Goal: Information Seeking & Learning: Find specific fact

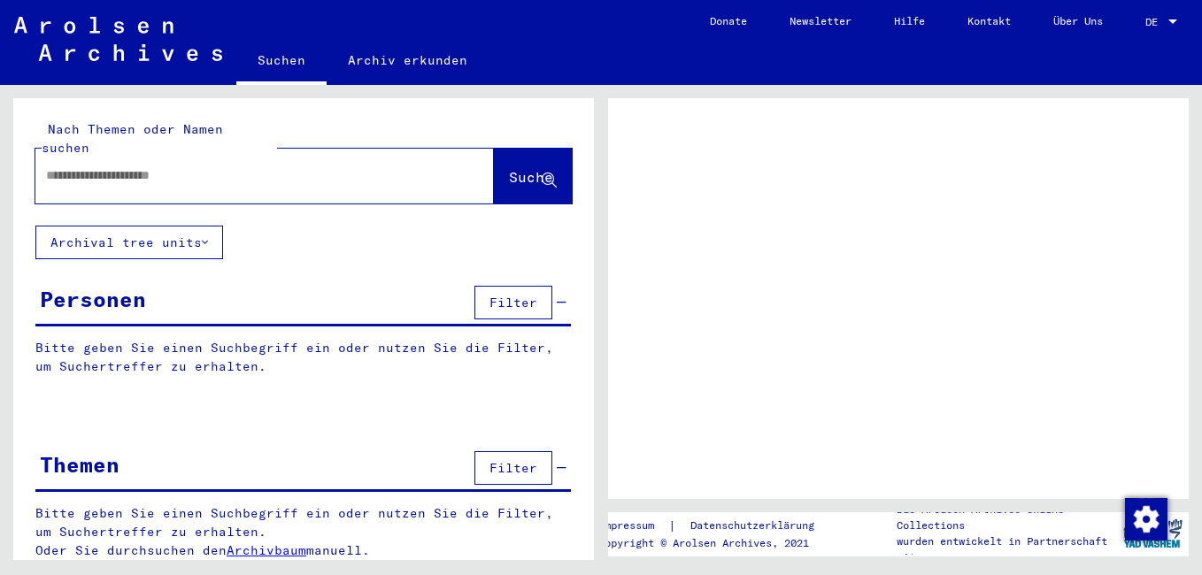
click at [195, 166] on input "text" at bounding box center [248, 175] width 405 height 19
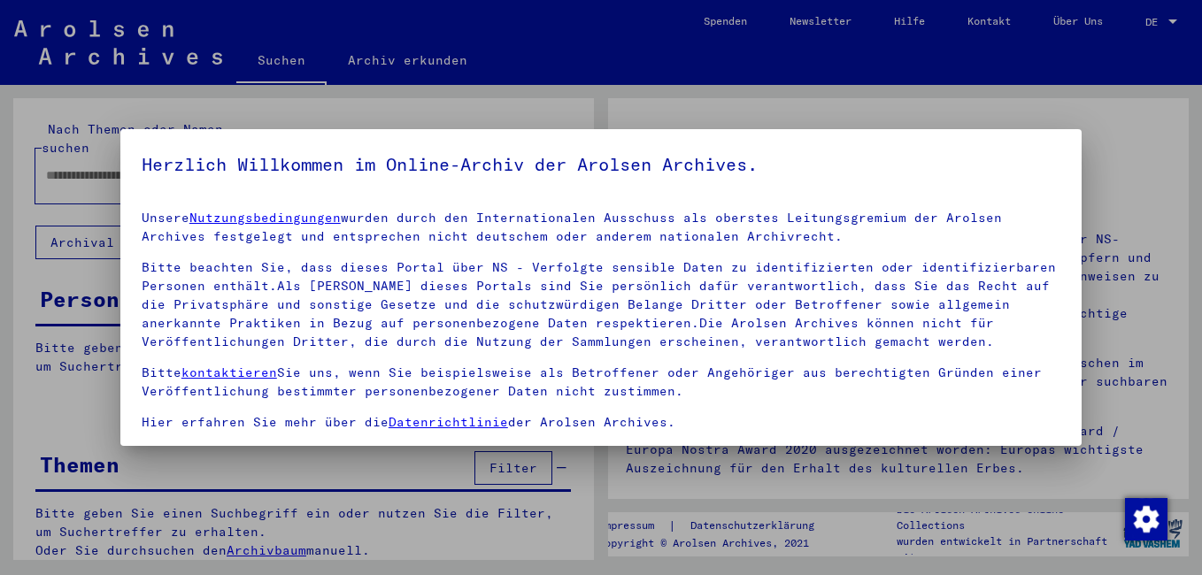
scroll to position [146, 0]
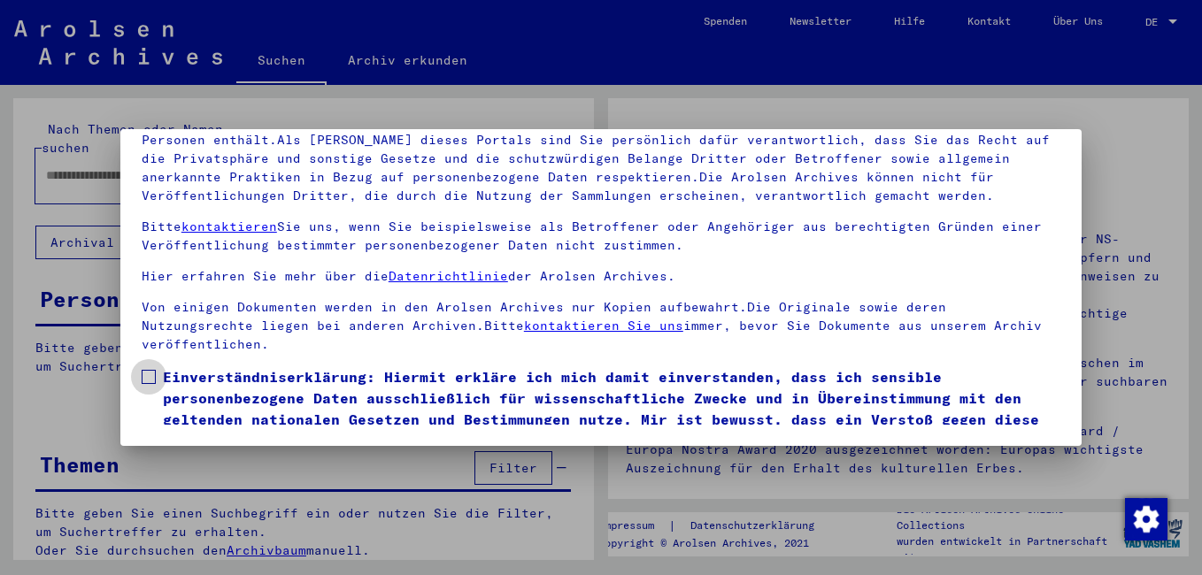
click at [204, 377] on span "Einverständniserklärung: Hiermit erkläre ich mich damit einverstanden, dass ich…" at bounding box center [611, 408] width 897 height 85
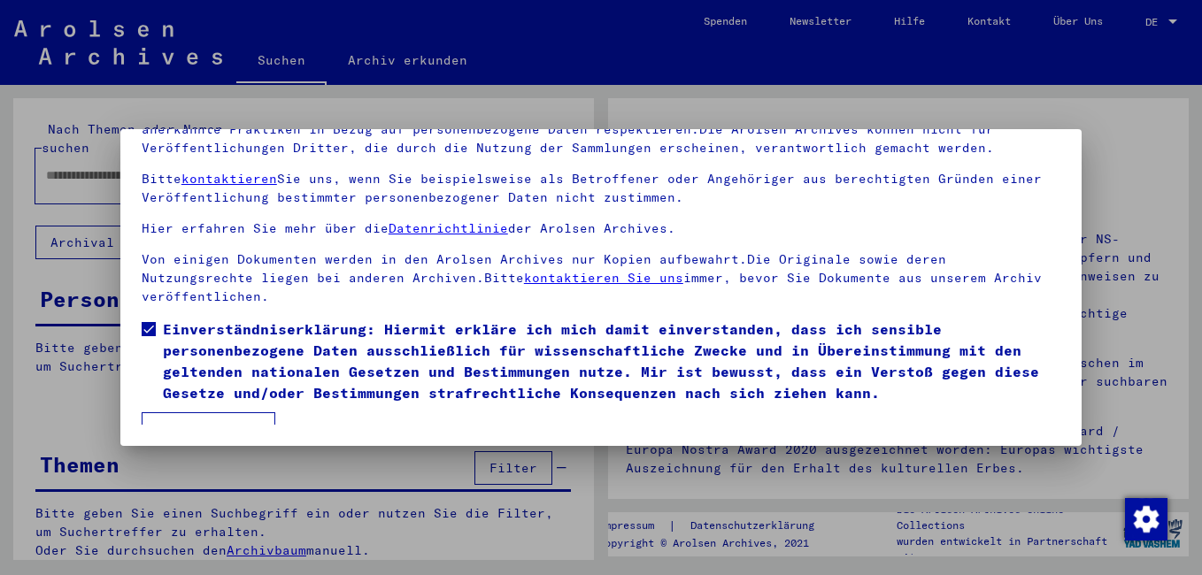
scroll to position [69, 0]
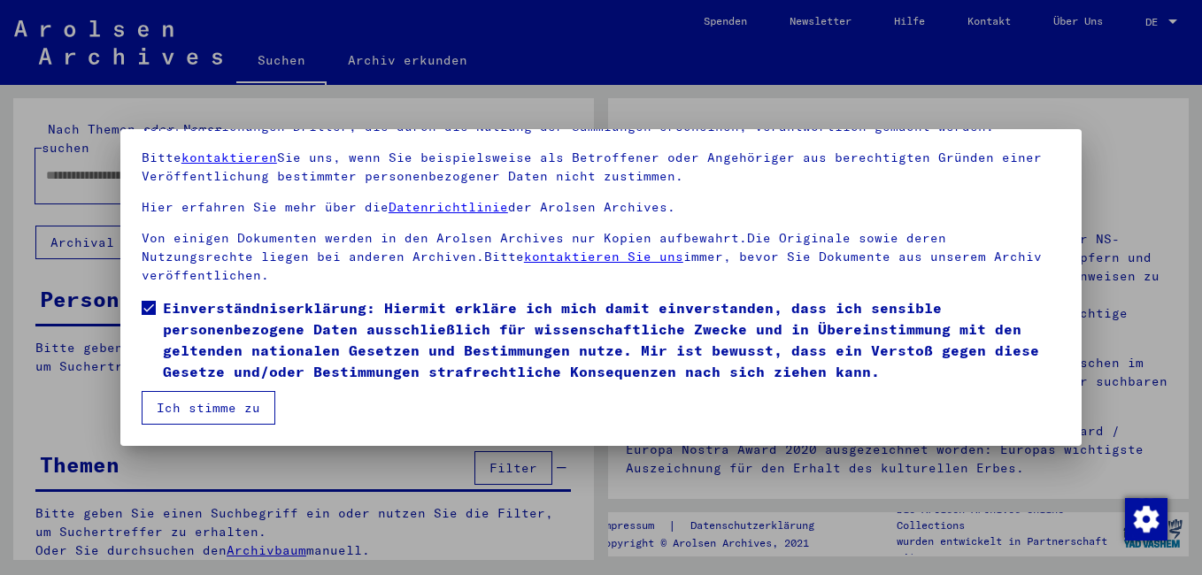
click at [195, 401] on button "Ich stimme zu" at bounding box center [209, 408] width 134 height 34
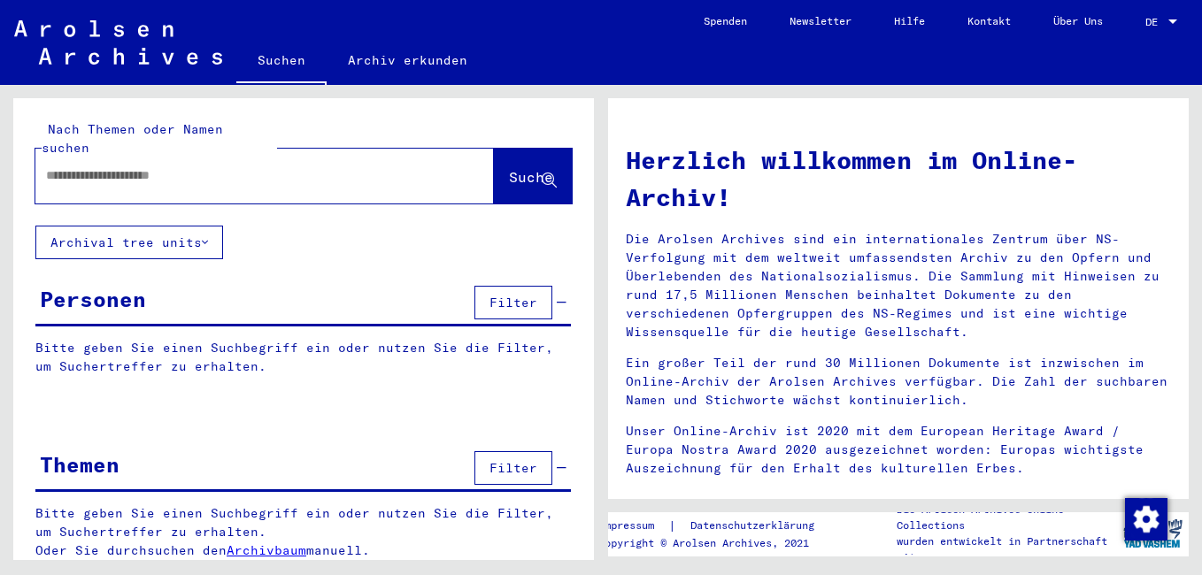
click at [157, 166] on input "text" at bounding box center [243, 175] width 395 height 19
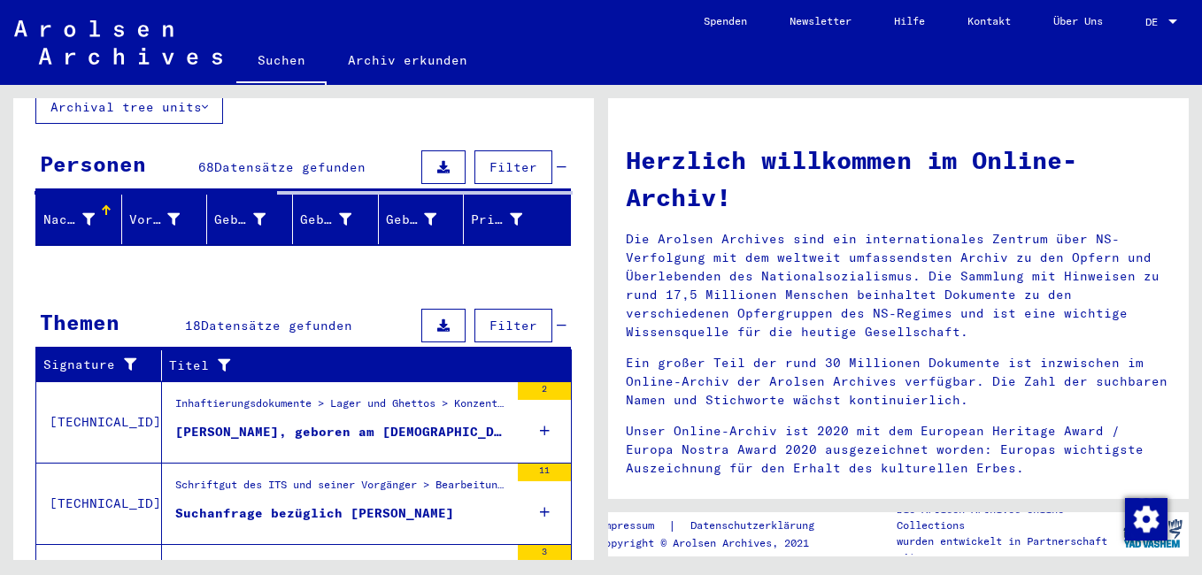
scroll to position [177, 0]
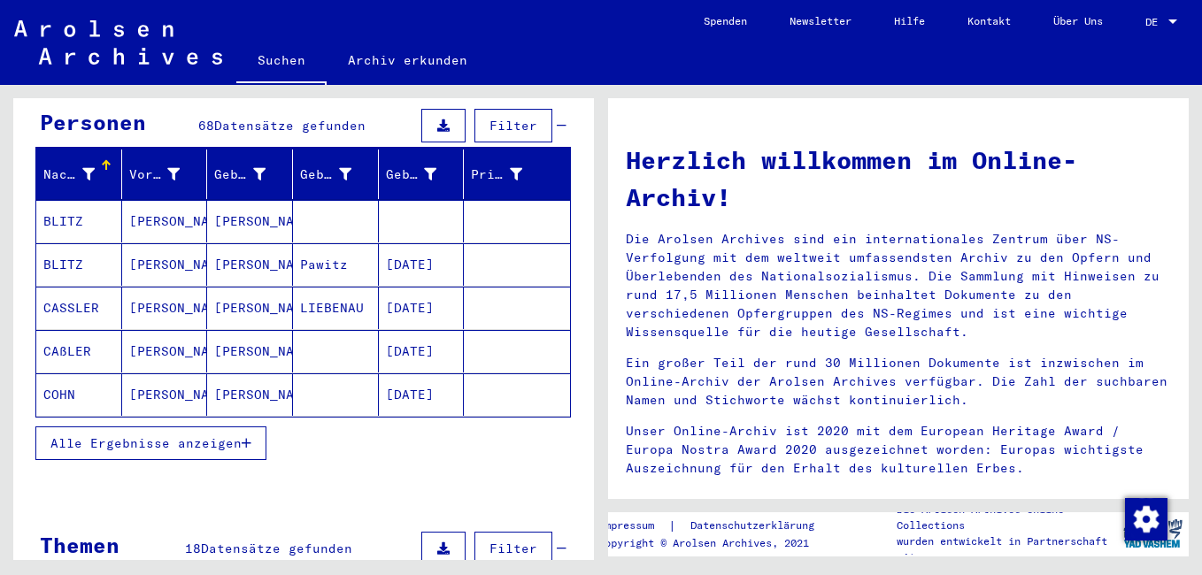
click at [108, 435] on span "Alle Ergebnisse anzeigen" at bounding box center [145, 443] width 191 height 16
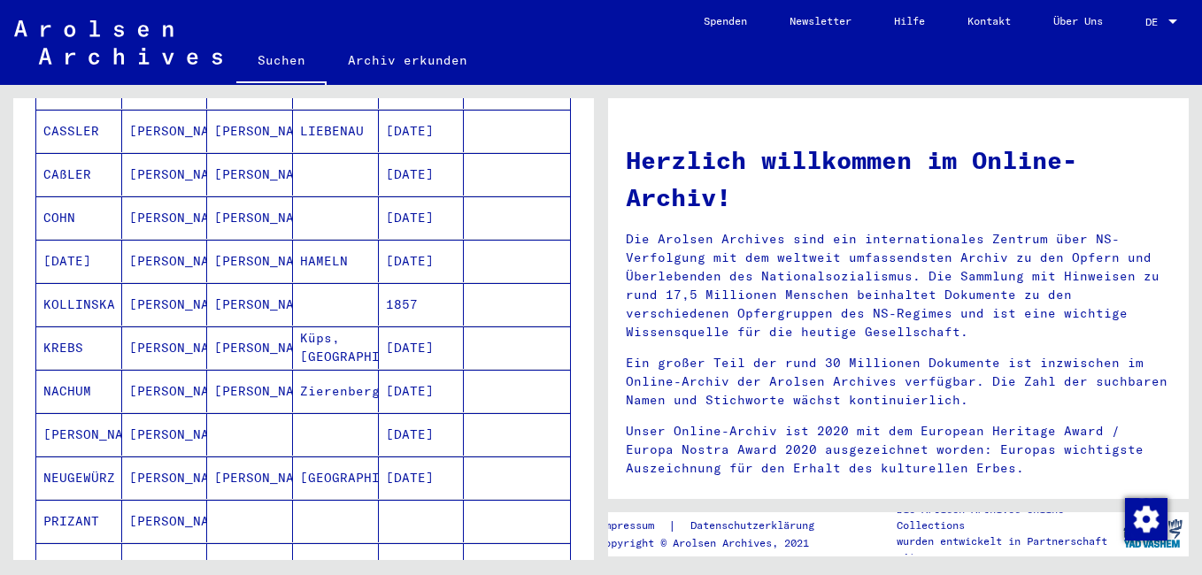
scroll to position [0, 0]
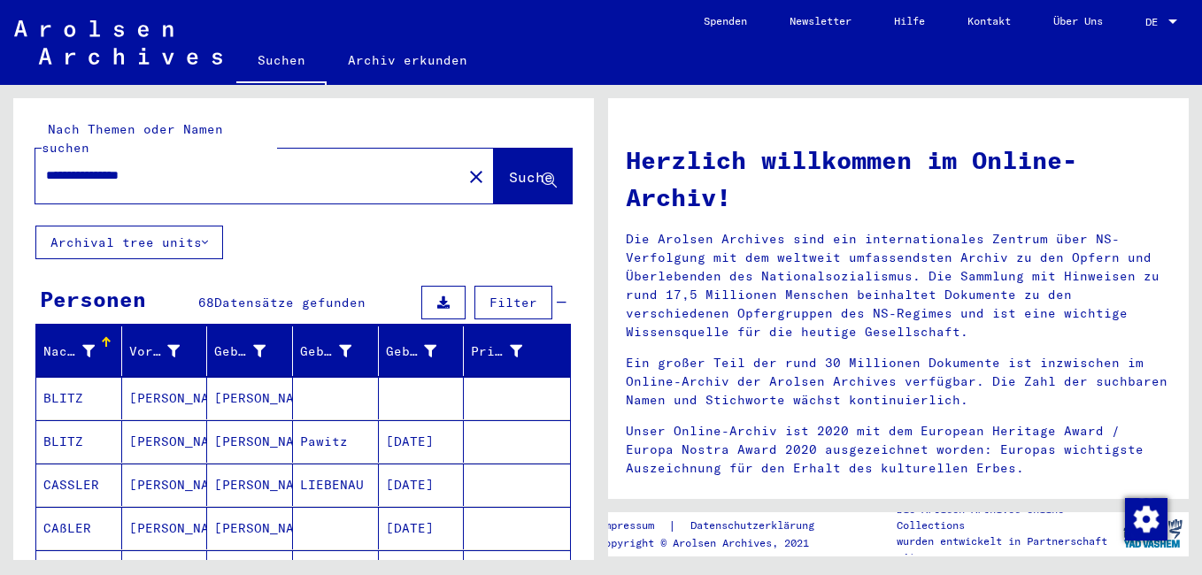
click at [62, 166] on input "**********" at bounding box center [243, 175] width 395 height 19
type input "**********"
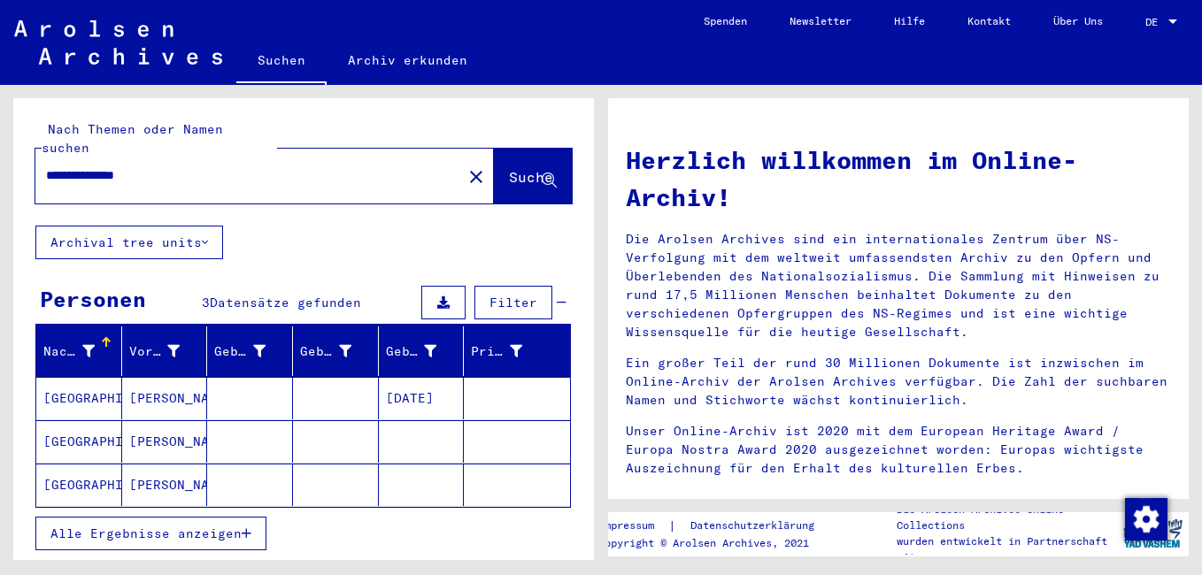
click at [79, 421] on mat-cell "[GEOGRAPHIC_DATA]" at bounding box center [79, 441] width 86 height 42
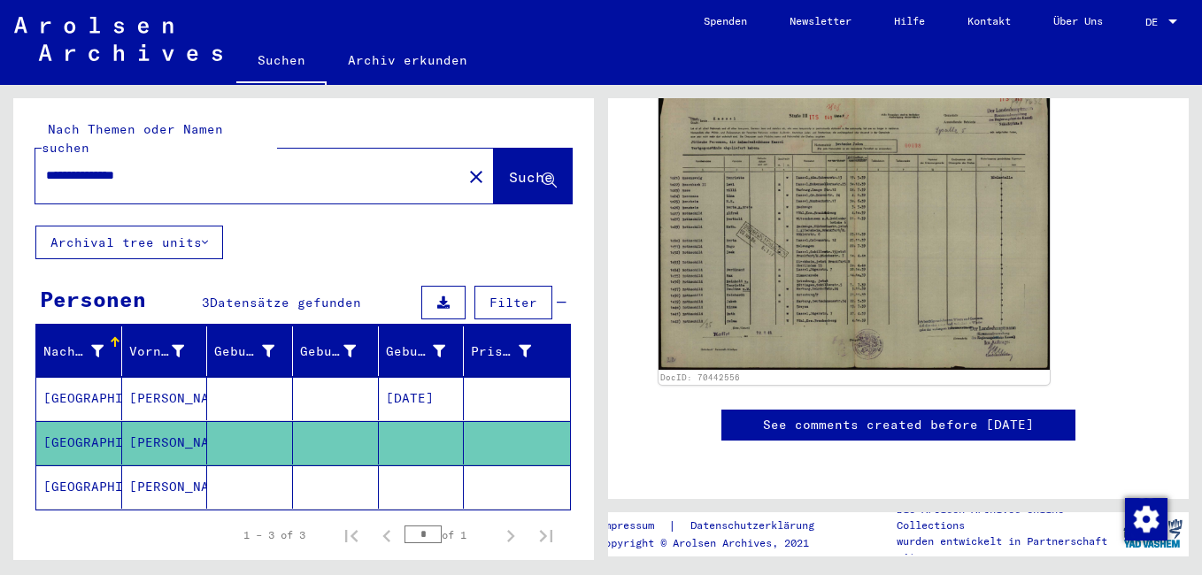
scroll to position [354, 0]
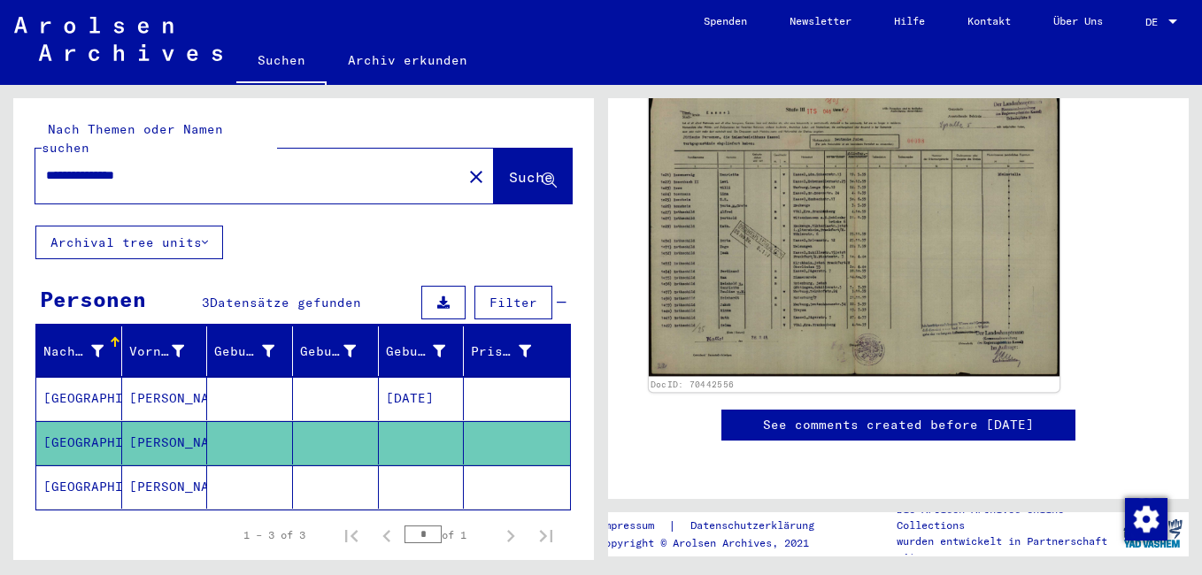
click at [863, 296] on img at bounding box center [854, 231] width 411 height 291
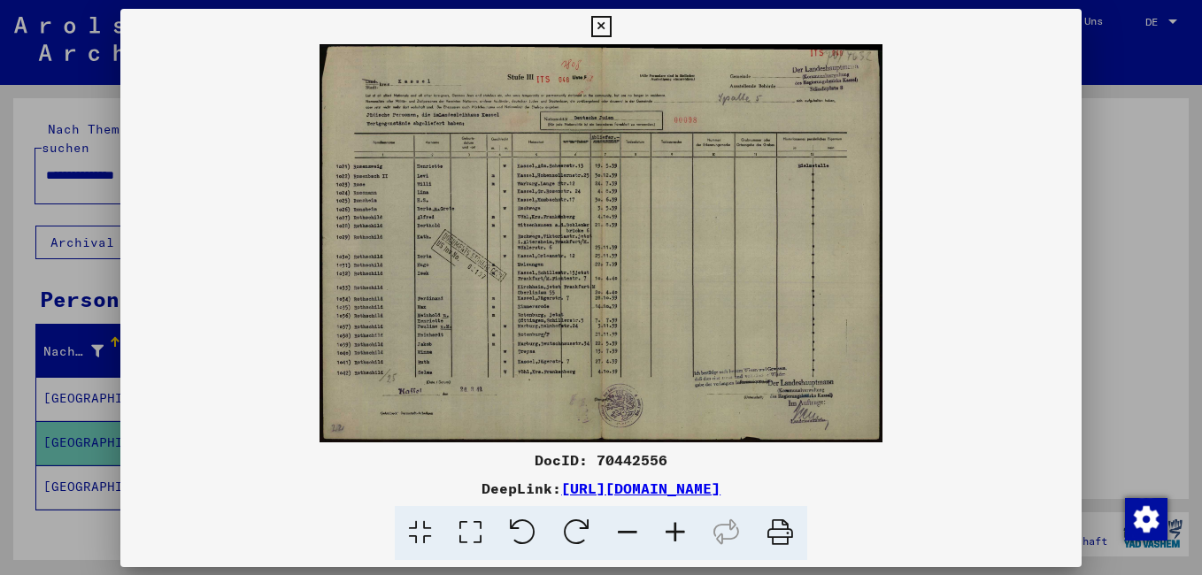
scroll to position [325, 0]
click at [679, 529] on icon at bounding box center [675, 533] width 48 height 54
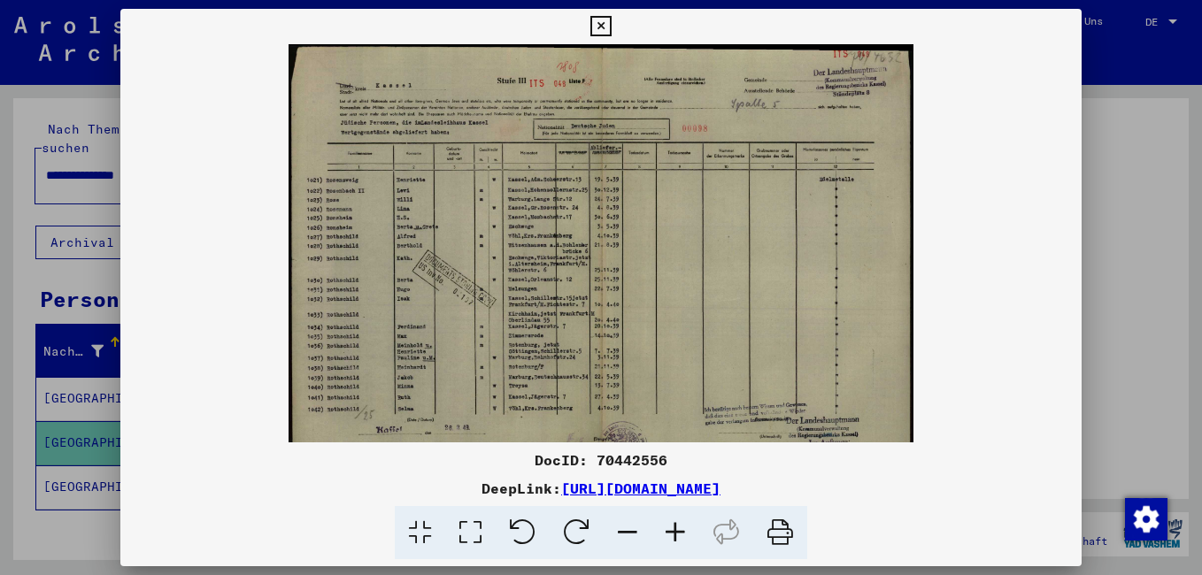
click at [679, 529] on icon at bounding box center [675, 533] width 48 height 54
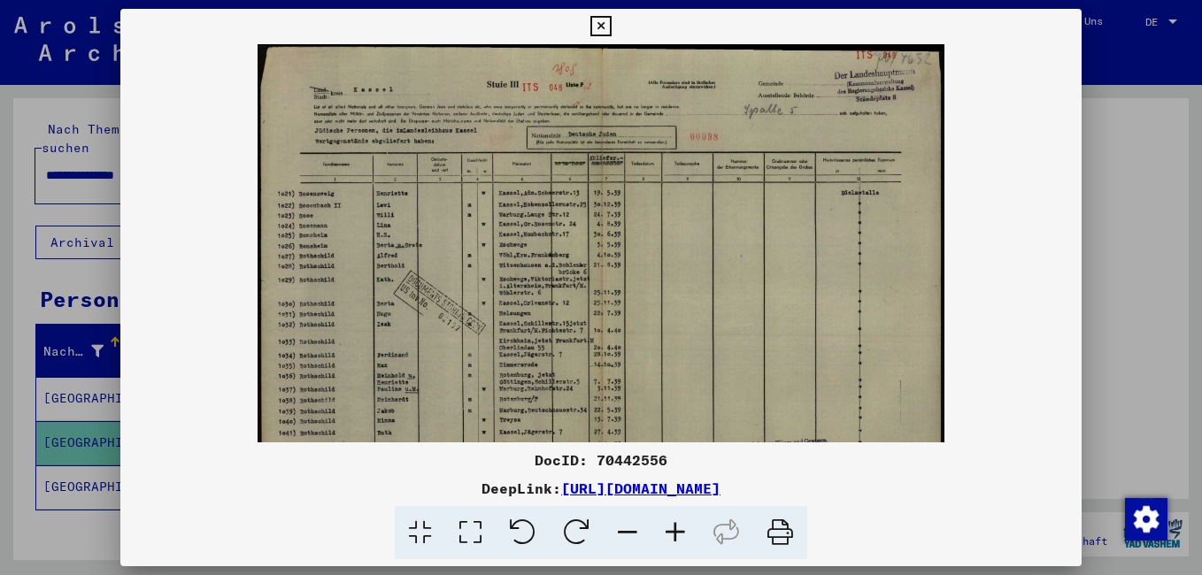
click at [679, 529] on icon at bounding box center [675, 533] width 48 height 54
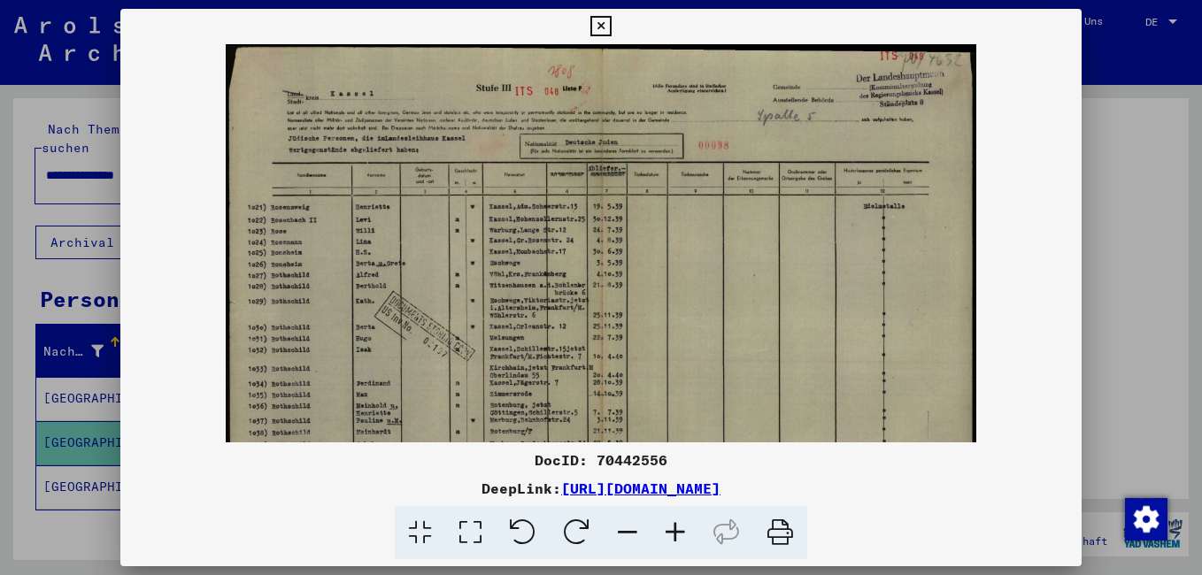
click at [679, 529] on icon at bounding box center [675, 533] width 48 height 54
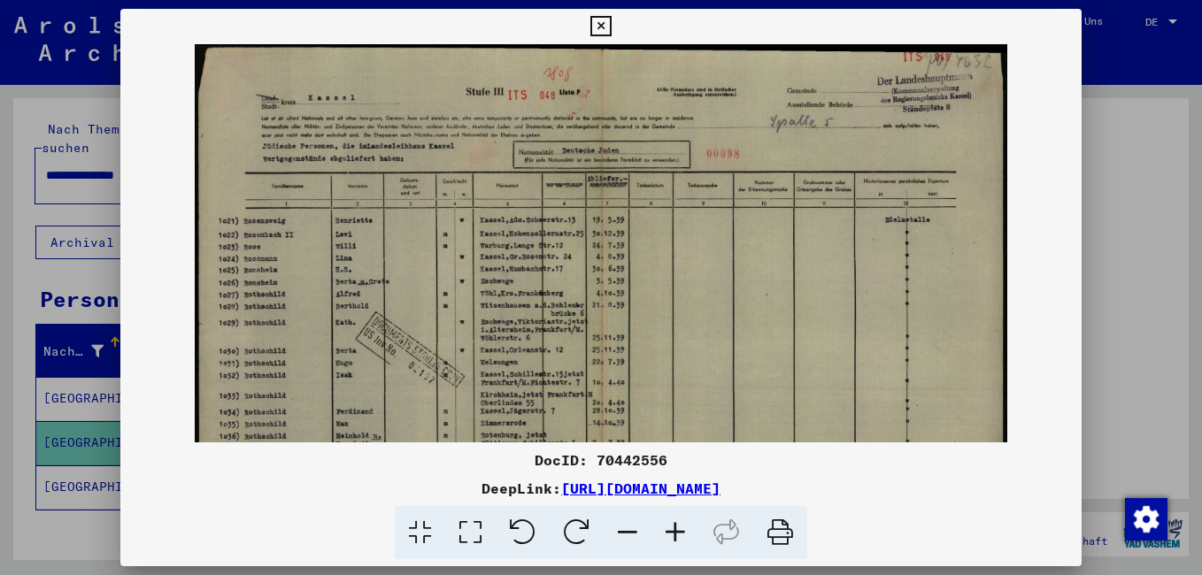
click at [679, 529] on icon at bounding box center [675, 533] width 48 height 54
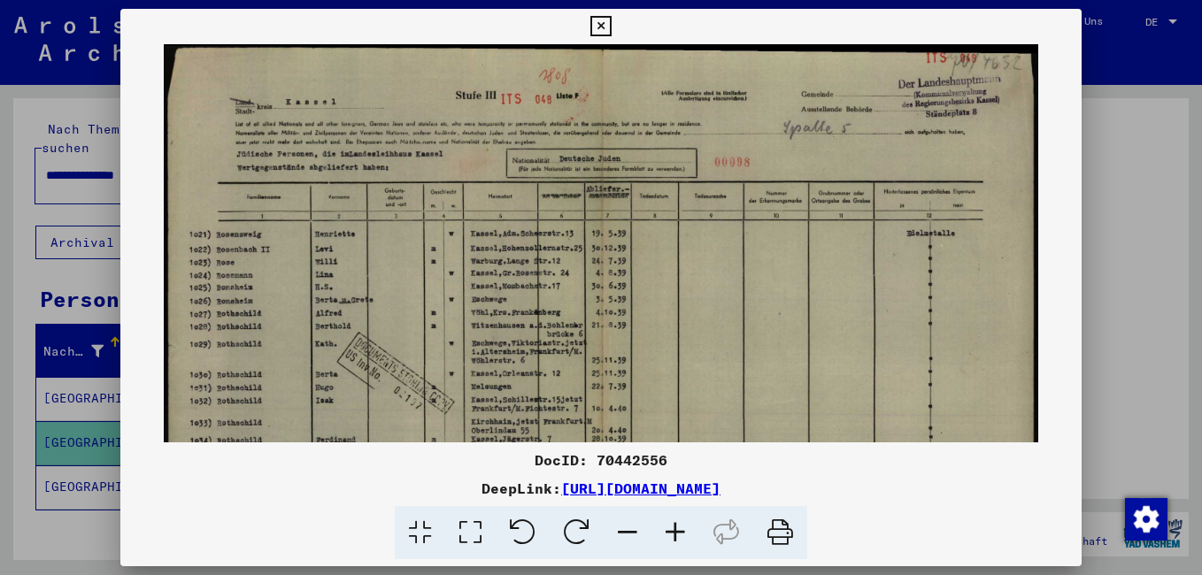
click at [679, 529] on icon at bounding box center [675, 533] width 48 height 54
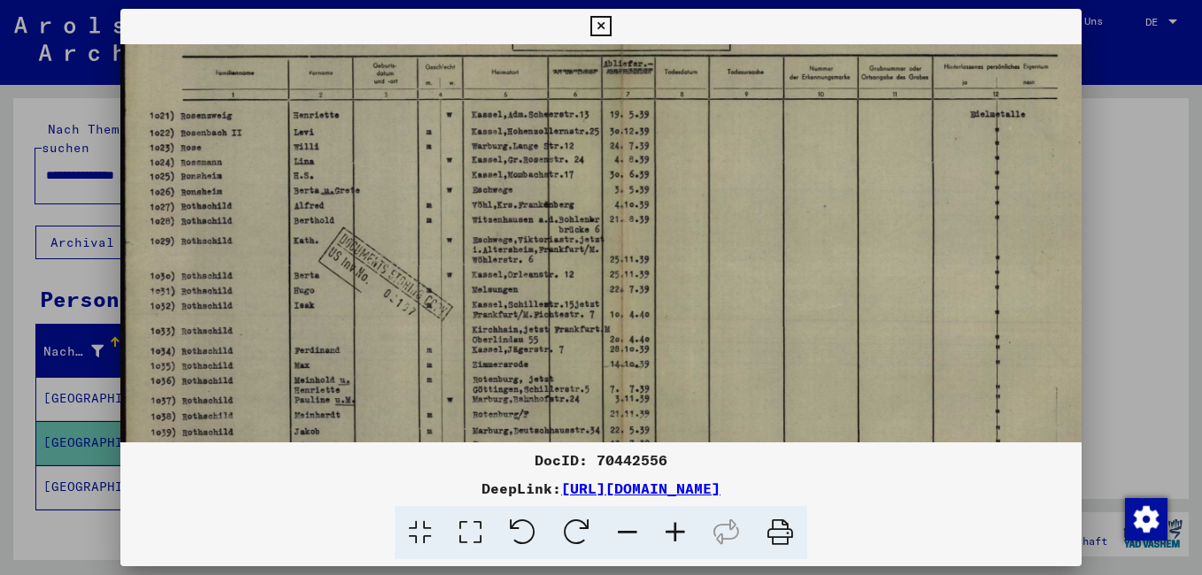
scroll to position [147, 0]
drag, startPoint x: 697, startPoint y: 364, endPoint x: 712, endPoint y: 217, distance: 147.7
click at [712, 217] on img at bounding box center [620, 251] width 1000 height 708
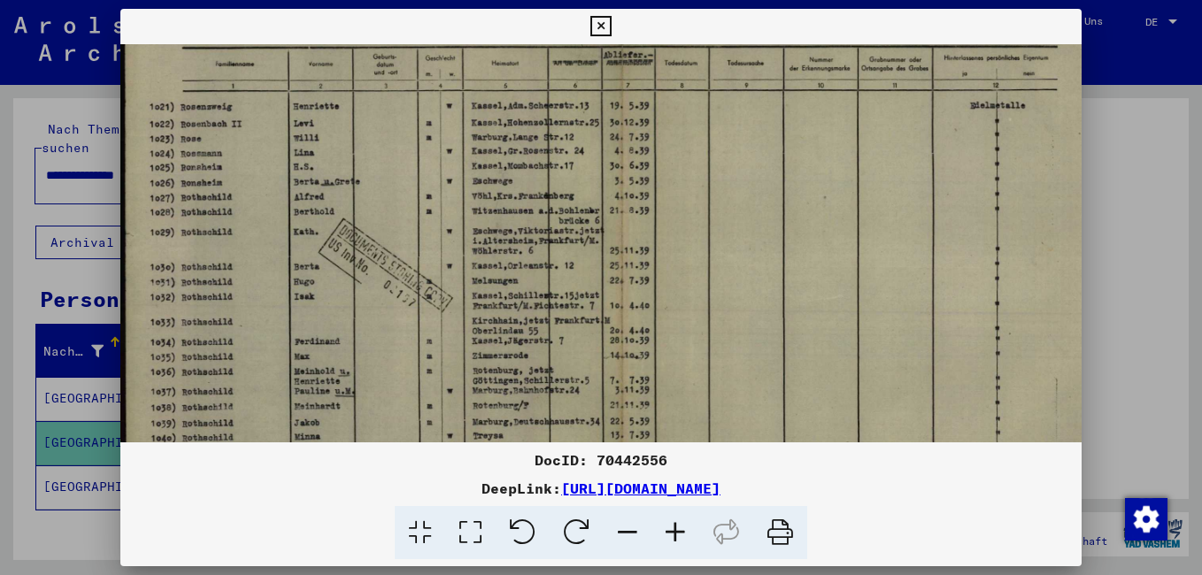
scroll to position [151, 0]
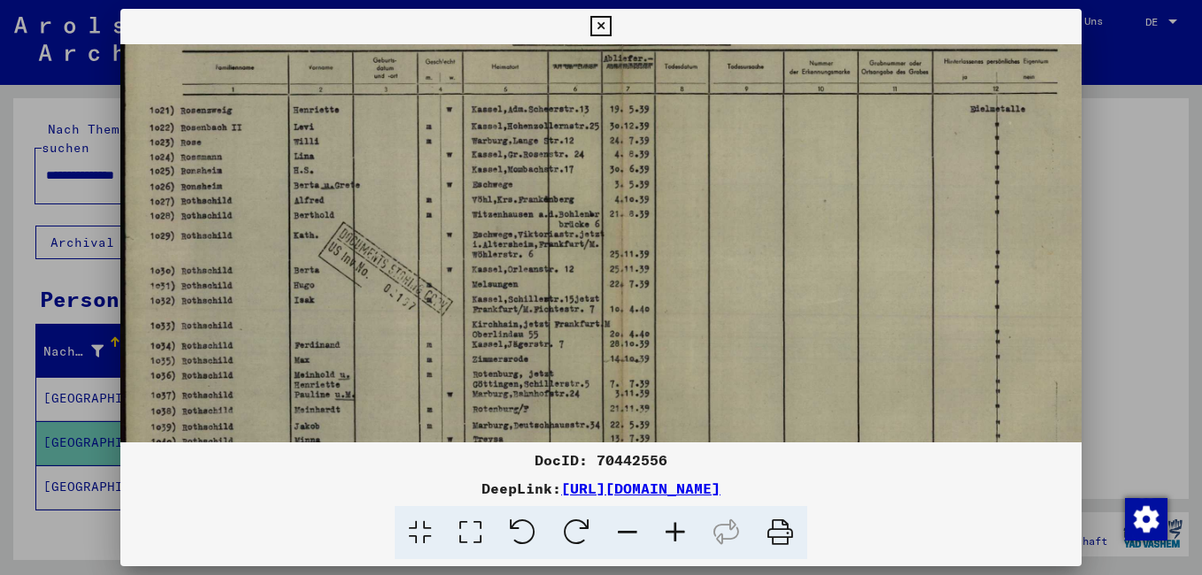
drag, startPoint x: 714, startPoint y: 297, endPoint x: 734, endPoint y: 293, distance: 20.0
click at [734, 293] on img at bounding box center [620, 247] width 1000 height 708
click at [597, 26] on icon at bounding box center [600, 26] width 20 height 21
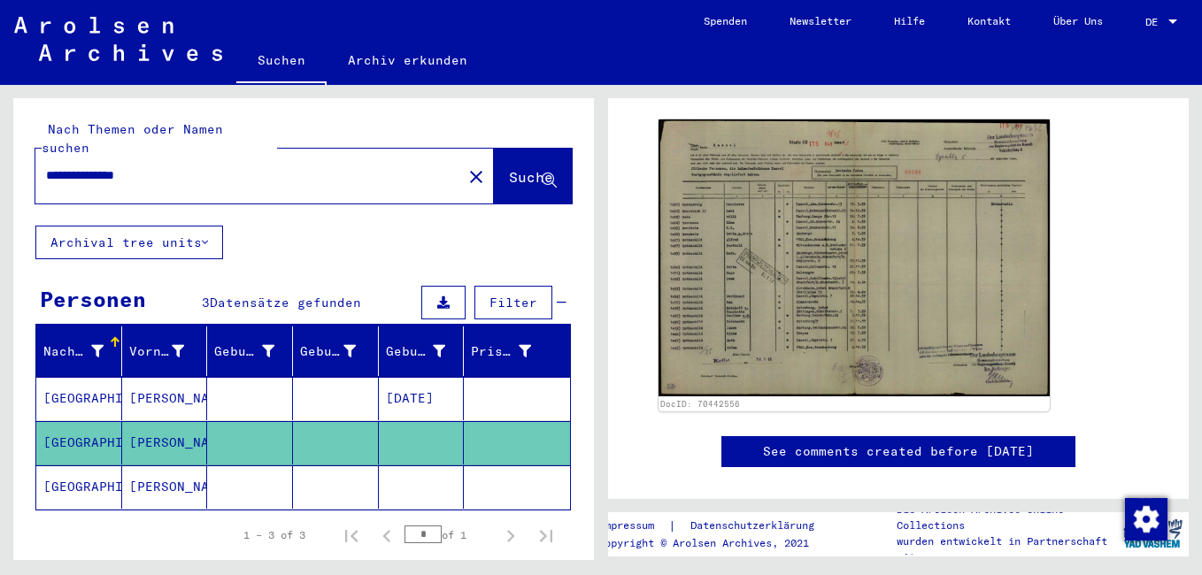
click at [90, 466] on mat-cell "[GEOGRAPHIC_DATA]" at bounding box center [79, 486] width 86 height 43
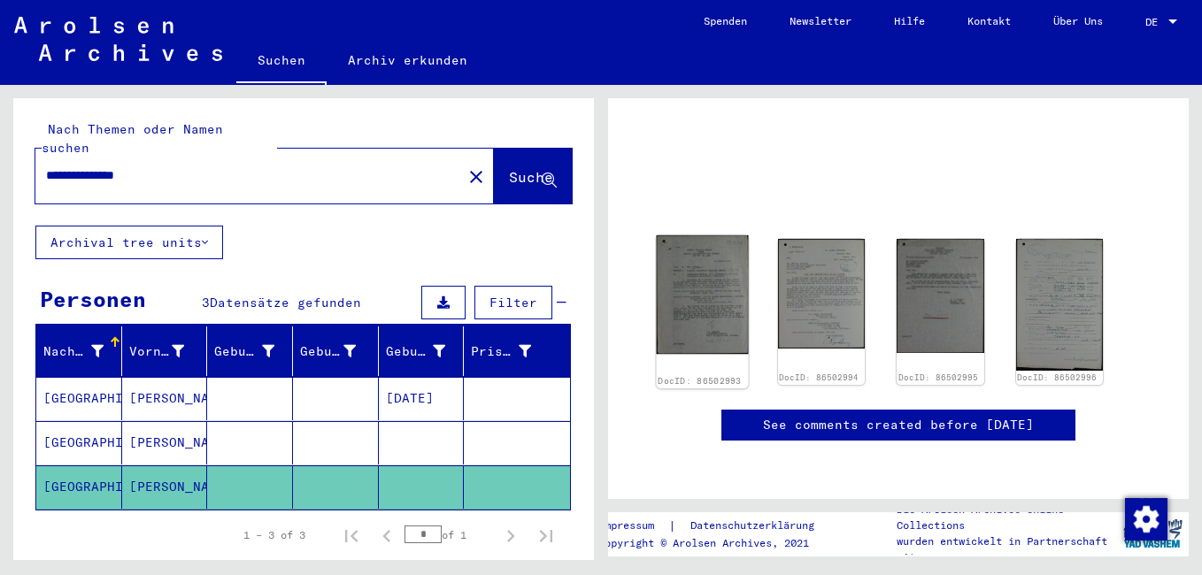
click at [711, 235] on img at bounding box center [702, 294] width 91 height 119
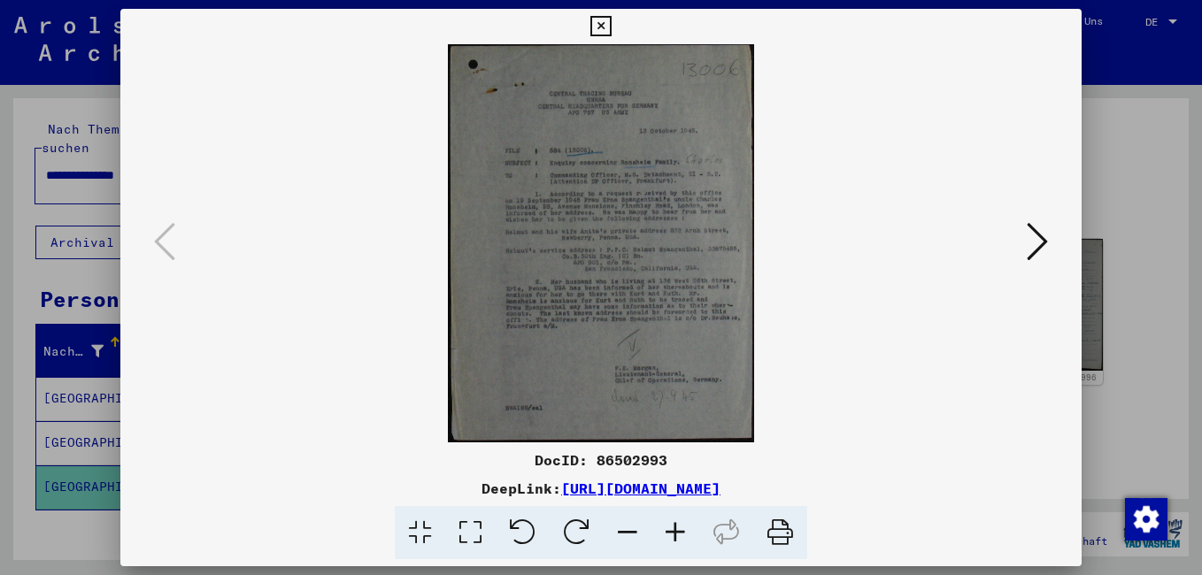
click at [672, 530] on icon at bounding box center [675, 533] width 48 height 54
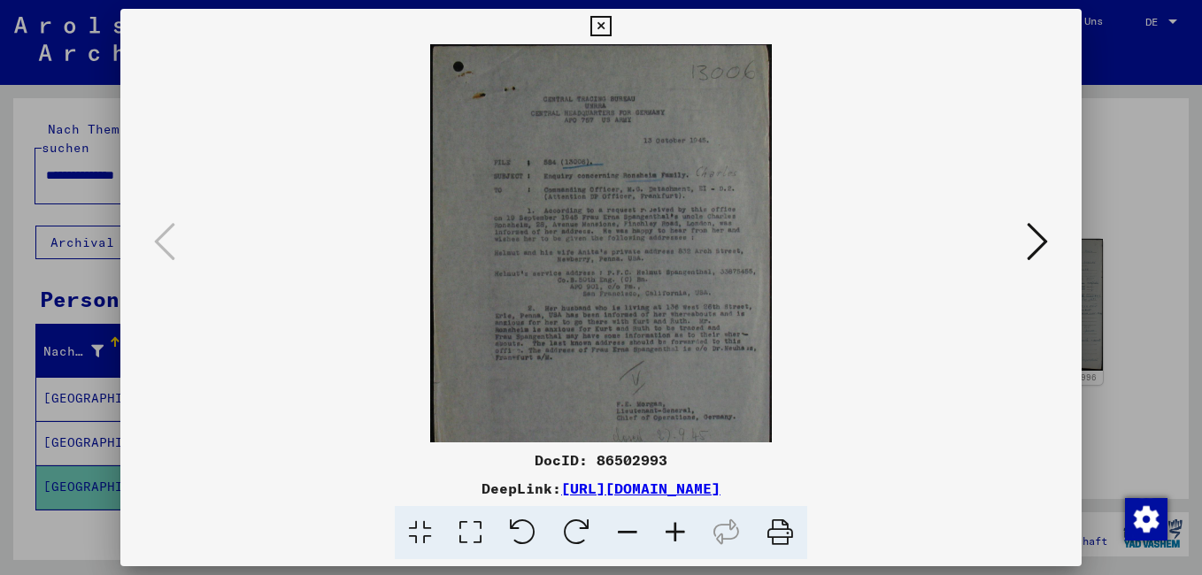
click at [672, 530] on icon at bounding box center [675, 533] width 48 height 54
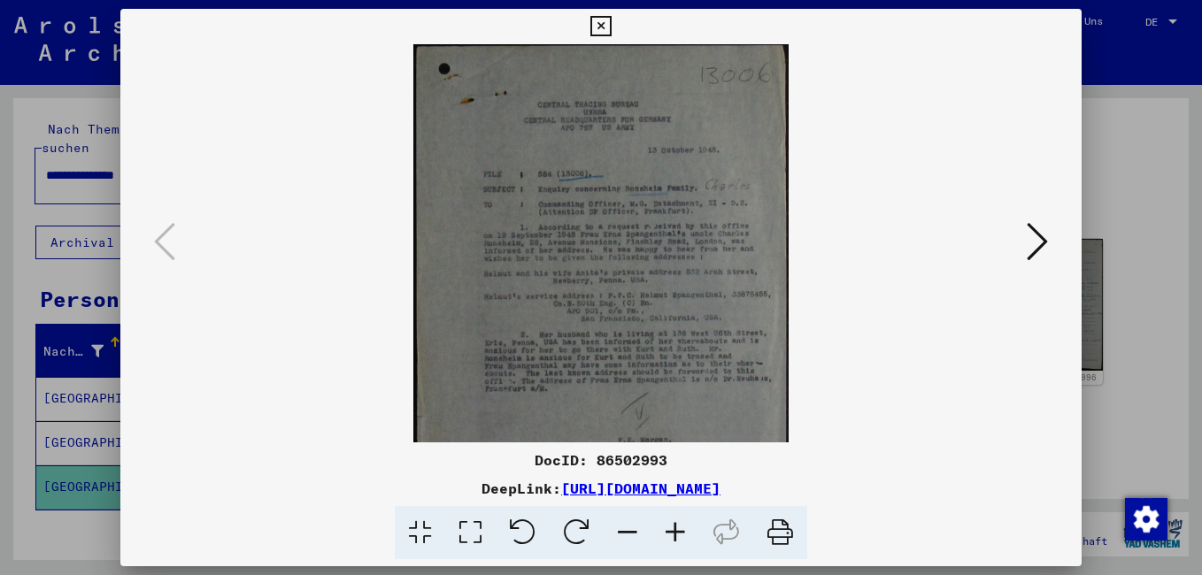
click at [672, 530] on icon at bounding box center [675, 533] width 48 height 54
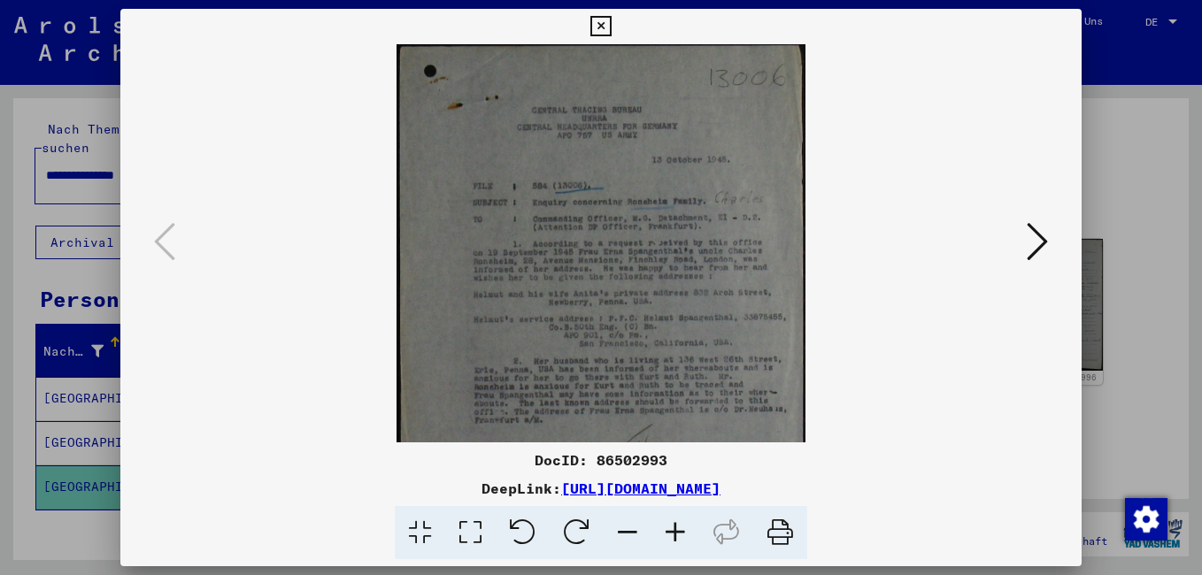
click at [672, 530] on icon at bounding box center [675, 533] width 48 height 54
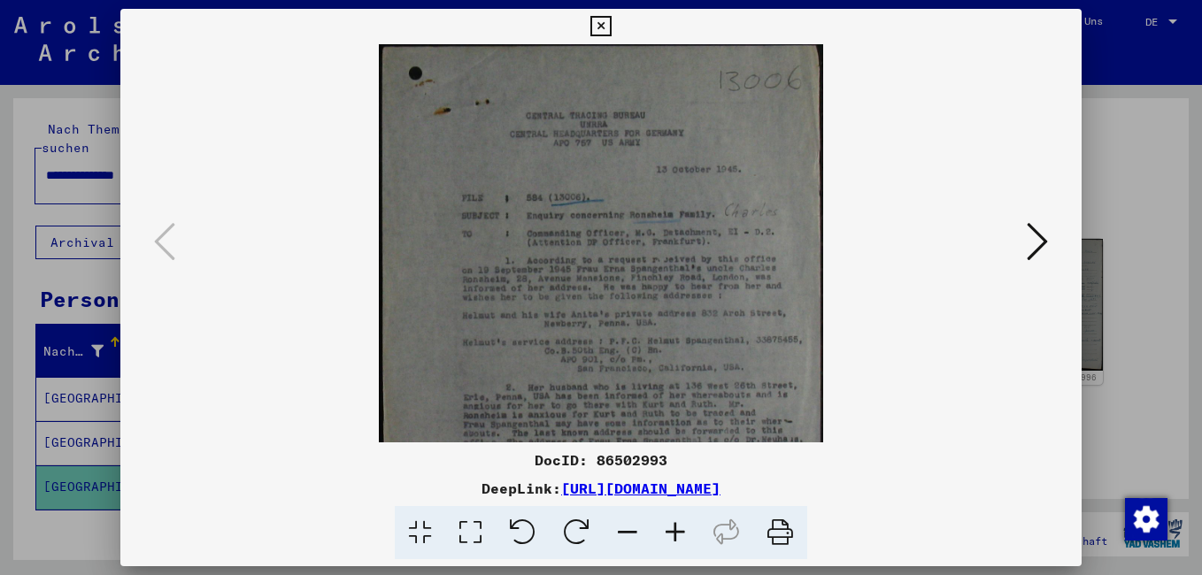
click at [672, 530] on icon at bounding box center [675, 533] width 48 height 54
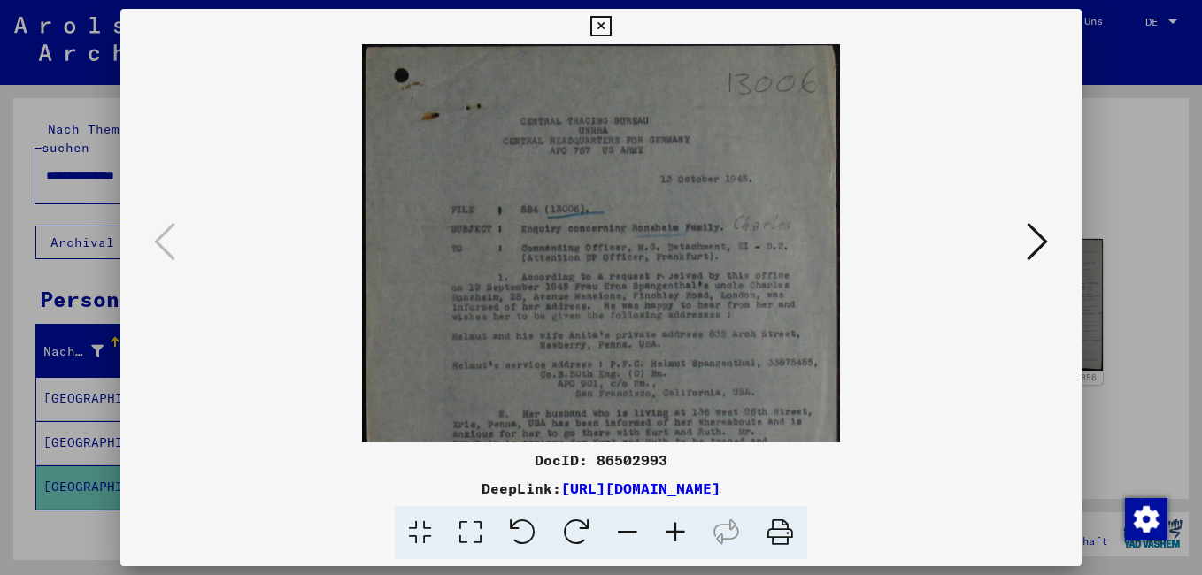
click at [672, 530] on icon at bounding box center [675, 533] width 48 height 54
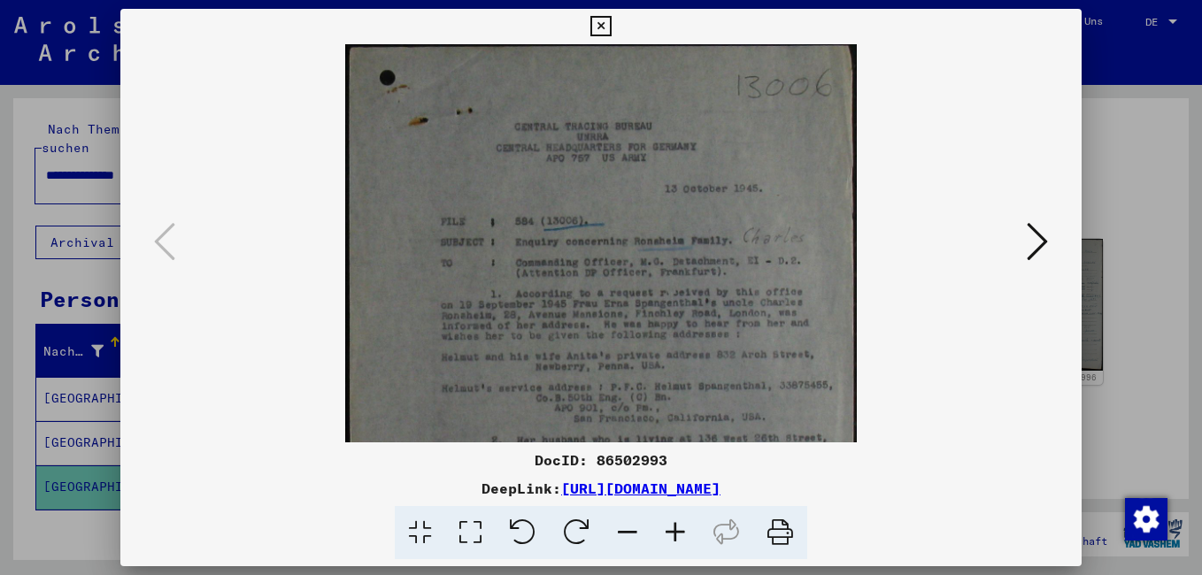
click at [672, 530] on icon at bounding box center [675, 533] width 48 height 54
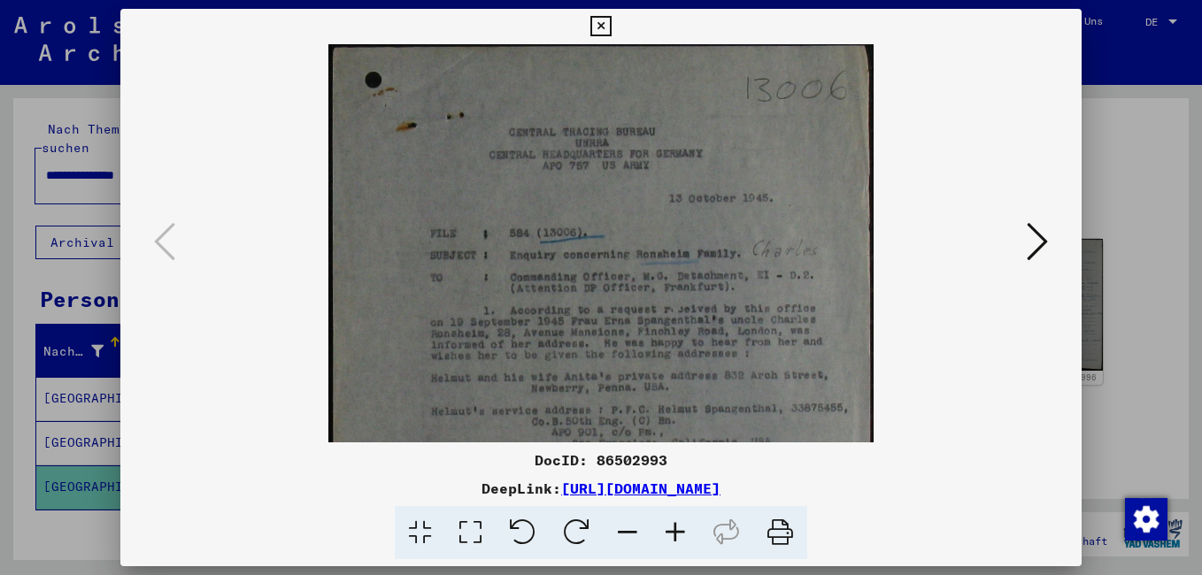
click at [672, 530] on icon at bounding box center [675, 533] width 48 height 54
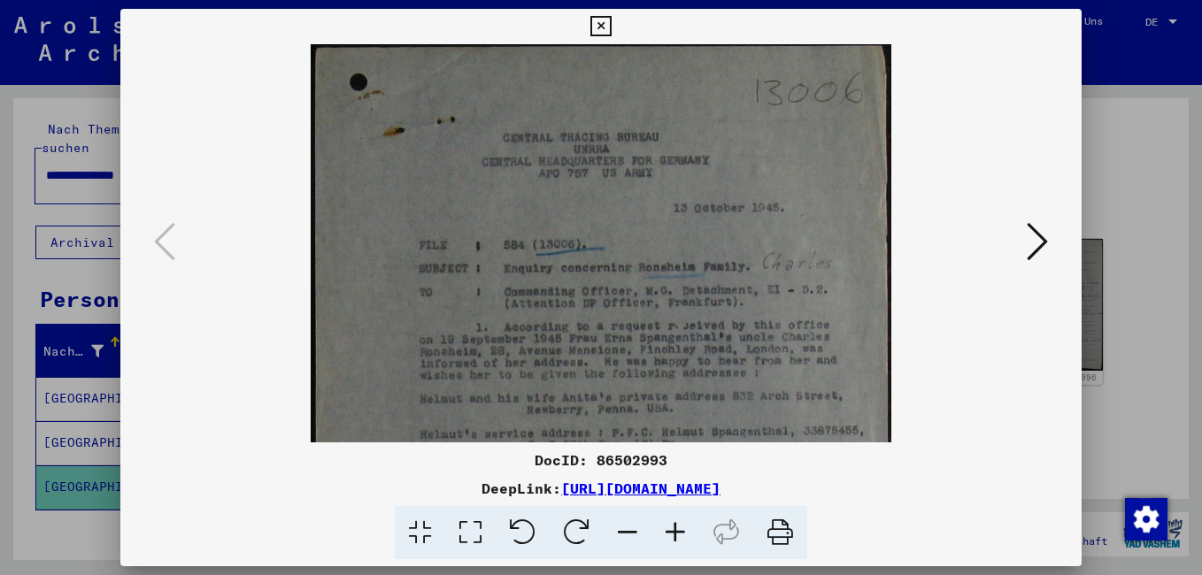
click at [672, 530] on icon at bounding box center [675, 533] width 48 height 54
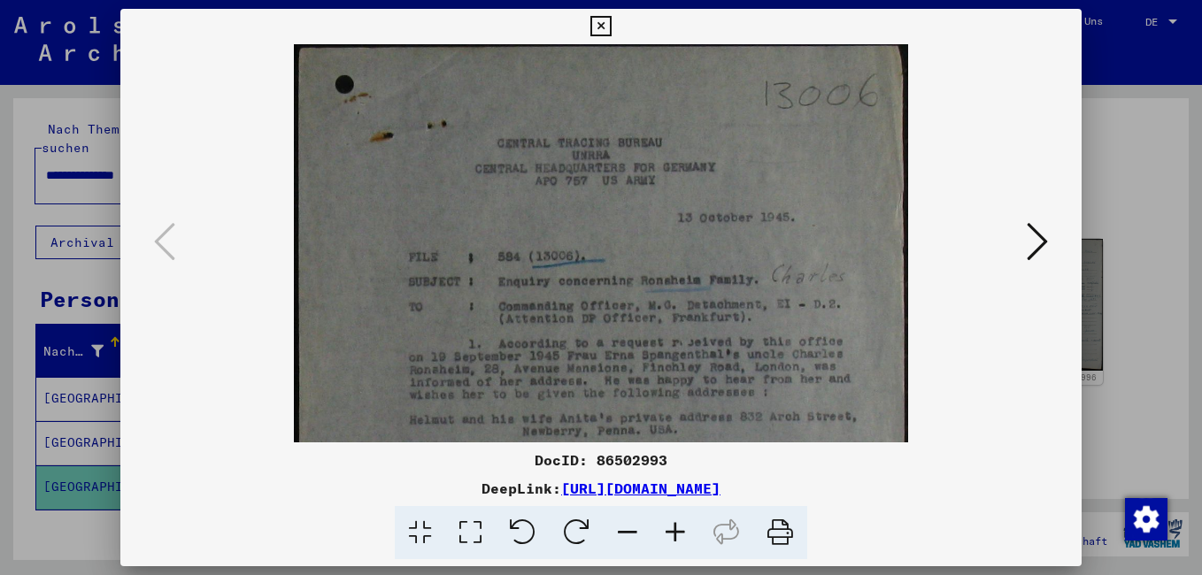
click at [672, 530] on icon at bounding box center [675, 533] width 48 height 54
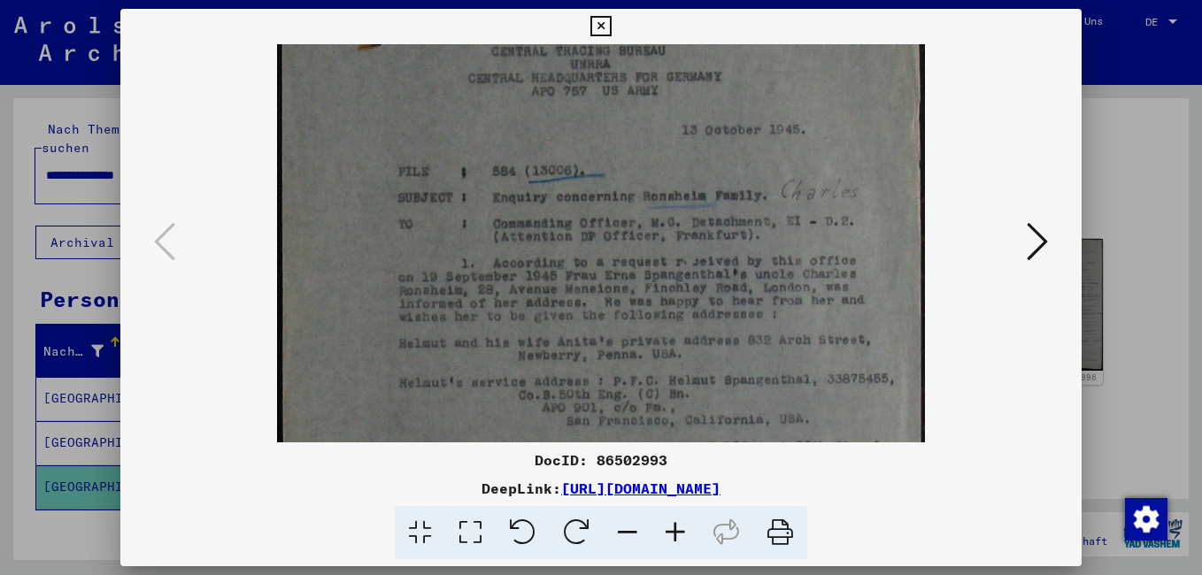
drag, startPoint x: 697, startPoint y: 384, endPoint x: 697, endPoint y: 284, distance: 100.0
click at [697, 284] on img at bounding box center [601, 366] width 648 height 841
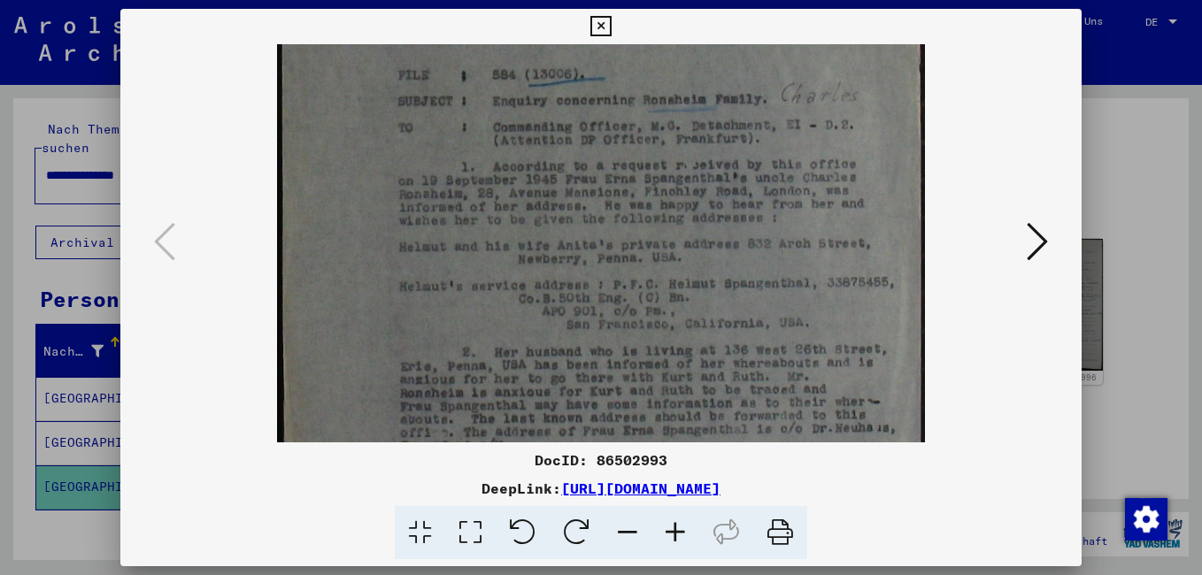
scroll to position [199, 0]
drag, startPoint x: 703, startPoint y: 401, endPoint x: 703, endPoint y: 302, distance: 99.1
click at [703, 302] on img at bounding box center [601, 265] width 648 height 841
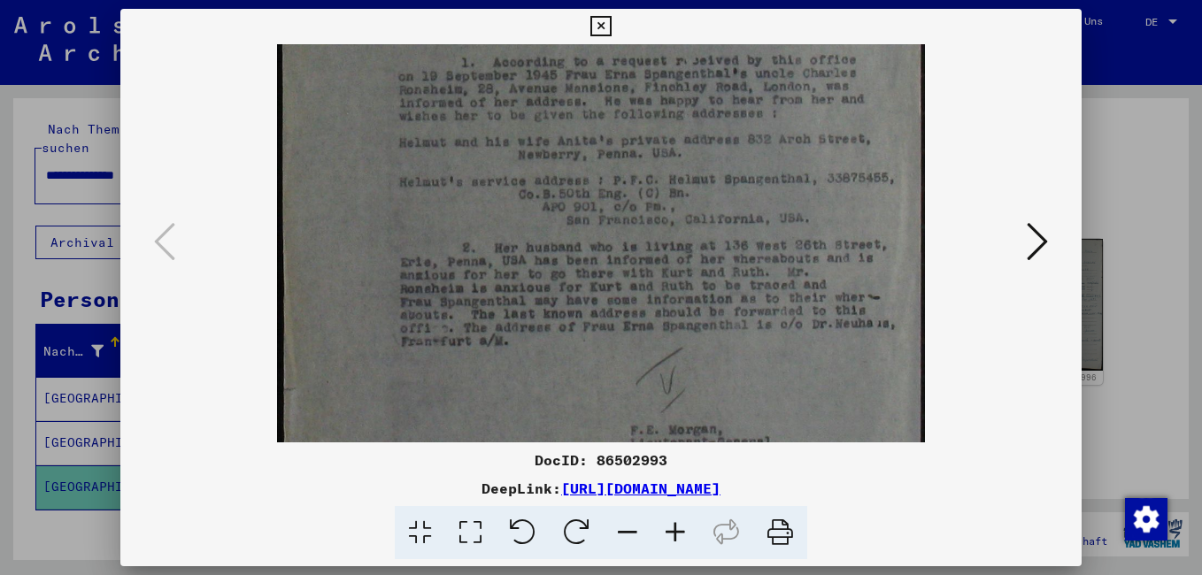
scroll to position [304, 0]
drag, startPoint x: 707, startPoint y: 404, endPoint x: 708, endPoint y: 300, distance: 104.4
click at [708, 300] on img at bounding box center [601, 161] width 648 height 841
click at [1035, 241] on icon at bounding box center [1037, 241] width 21 height 42
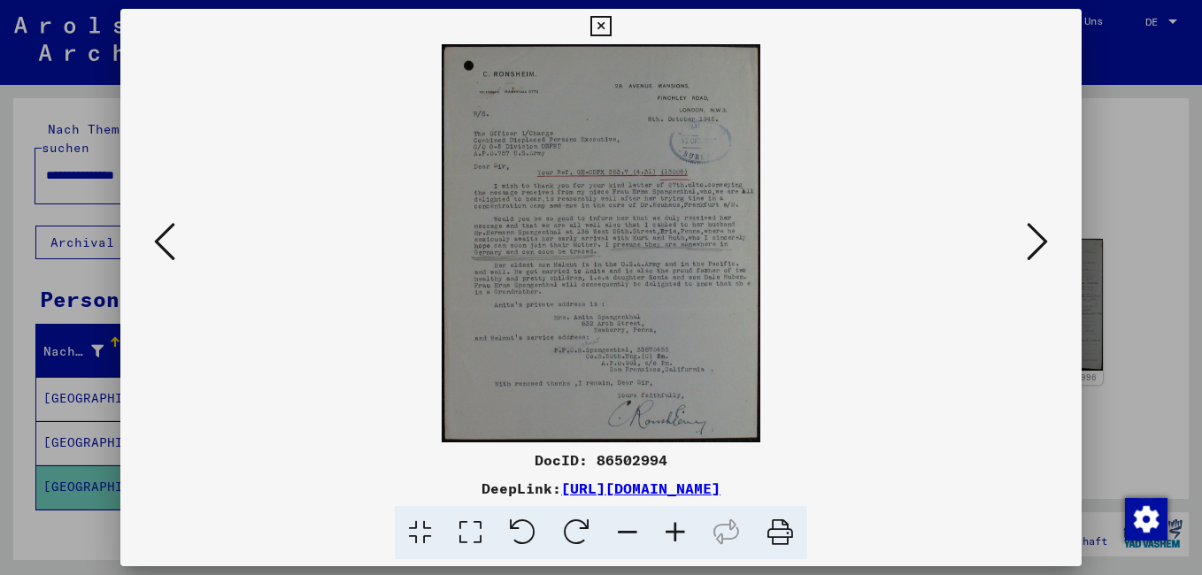
scroll to position [0, 0]
click at [672, 532] on icon at bounding box center [675, 533] width 48 height 54
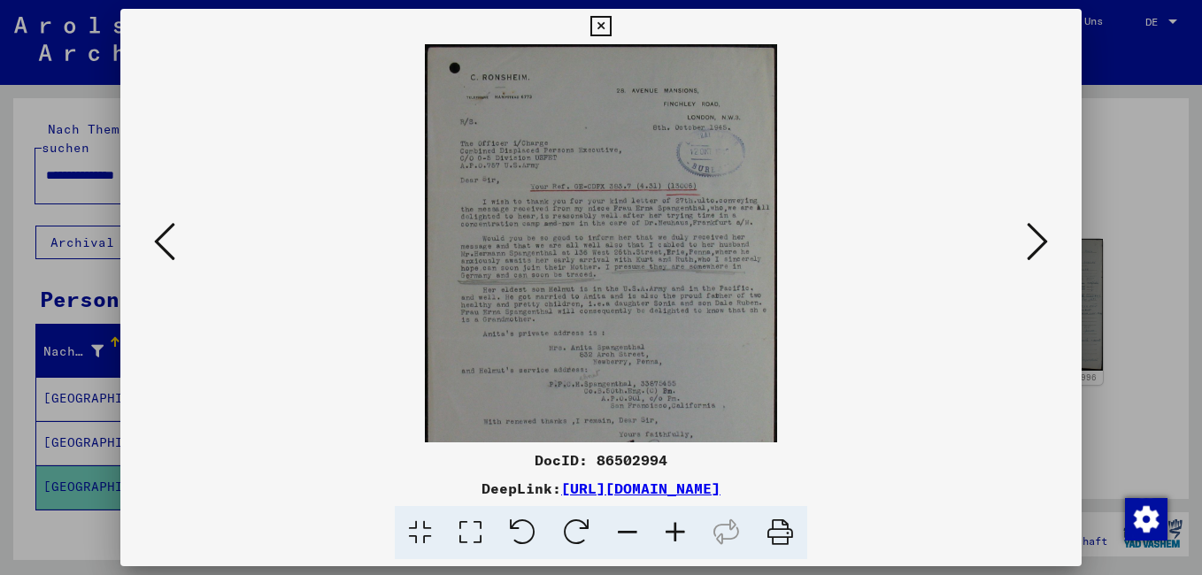
click at [672, 532] on icon at bounding box center [675, 533] width 48 height 54
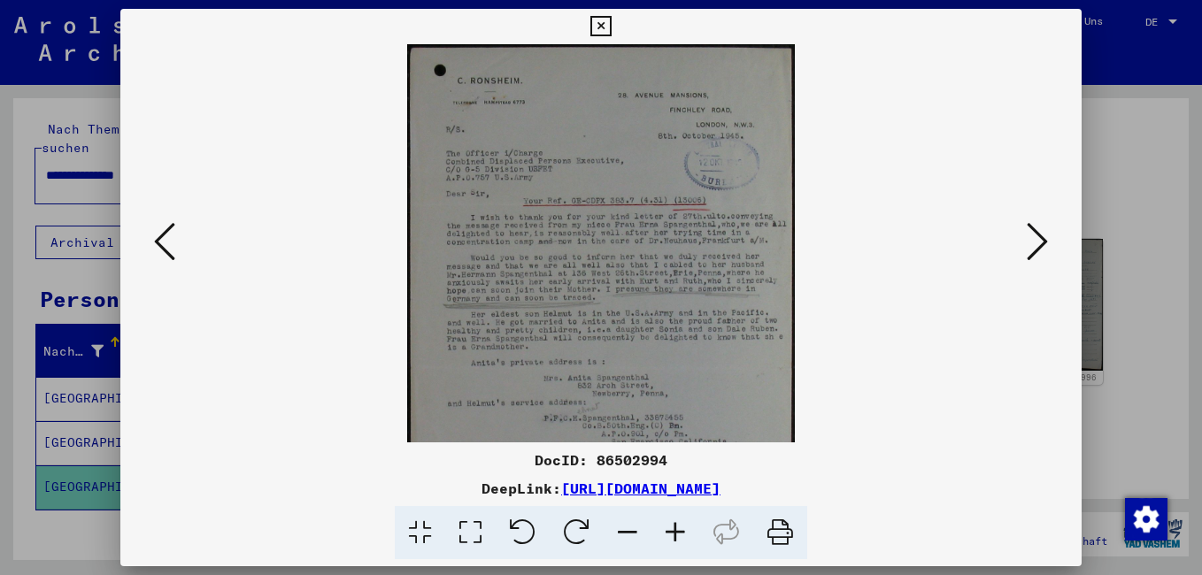
click at [672, 532] on icon at bounding box center [675, 533] width 48 height 54
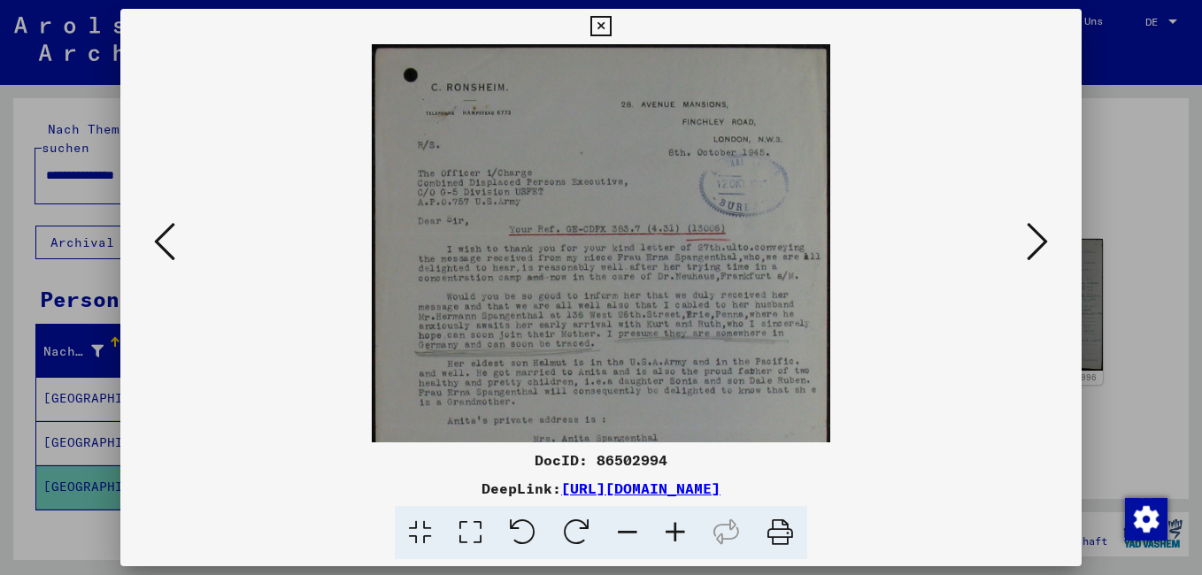
click at [672, 532] on icon at bounding box center [675, 533] width 48 height 54
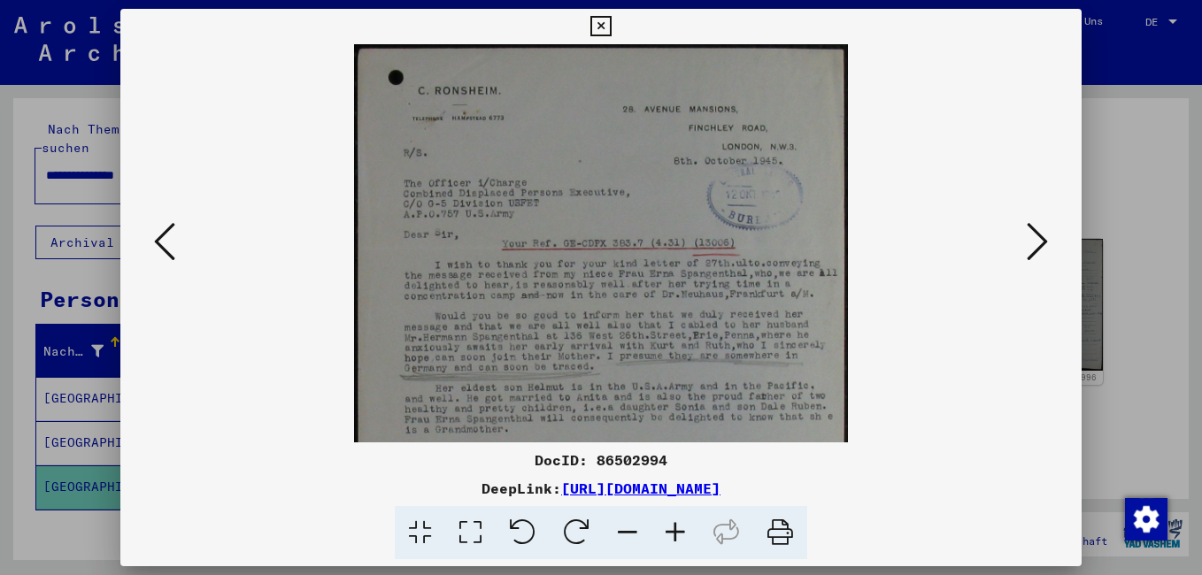
click at [672, 532] on icon at bounding box center [675, 533] width 48 height 54
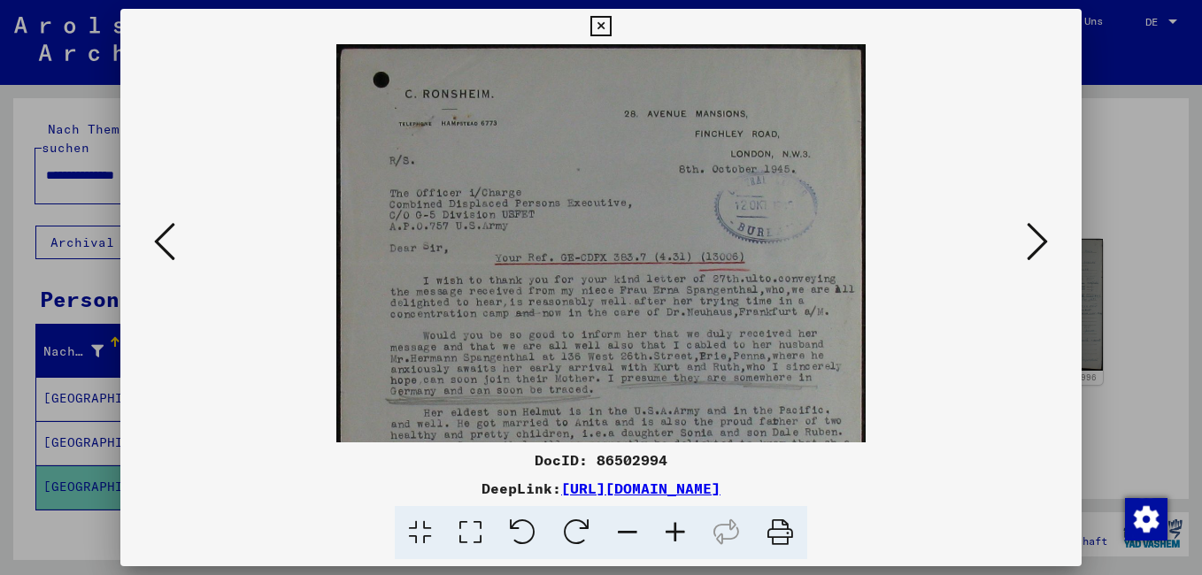
click at [672, 532] on icon at bounding box center [675, 533] width 48 height 54
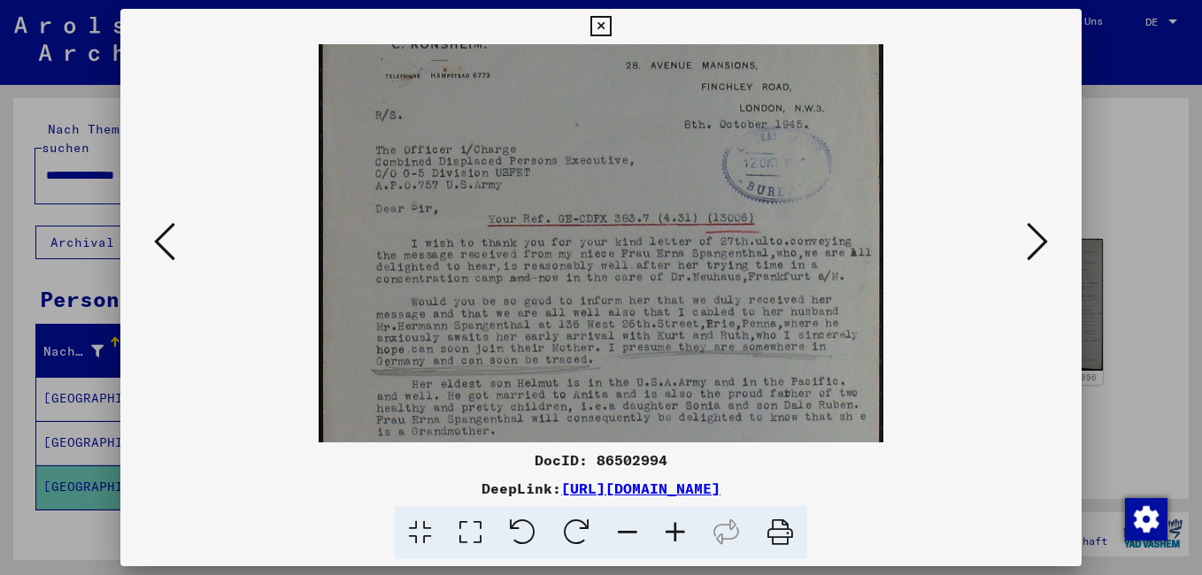
drag, startPoint x: 674, startPoint y: 353, endPoint x: 665, endPoint y: 243, distance: 110.1
click at [672, 277] on img at bounding box center [601, 345] width 565 height 708
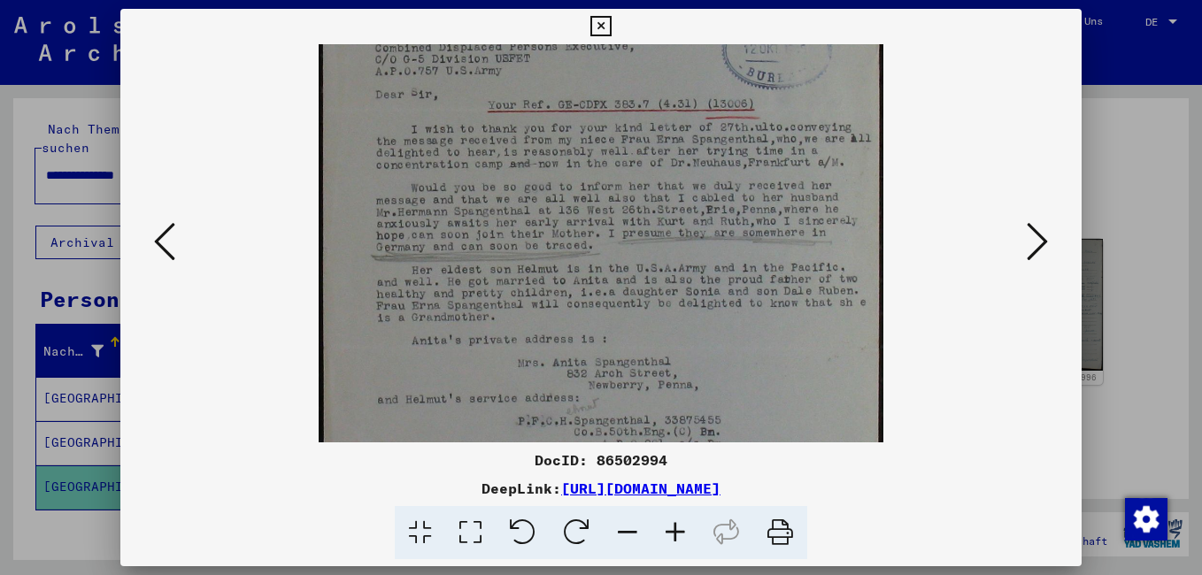
drag, startPoint x: 663, startPoint y: 372, endPoint x: 664, endPoint y: 287, distance: 85.0
click at [664, 287] on img at bounding box center [601, 231] width 565 height 708
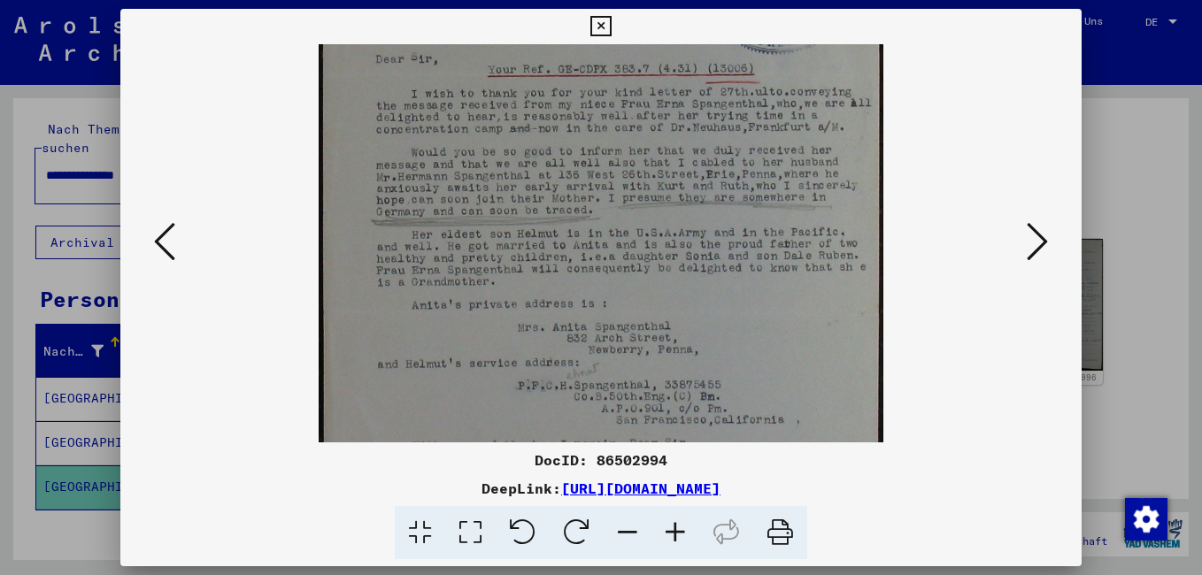
click at [1042, 244] on icon at bounding box center [1037, 241] width 21 height 42
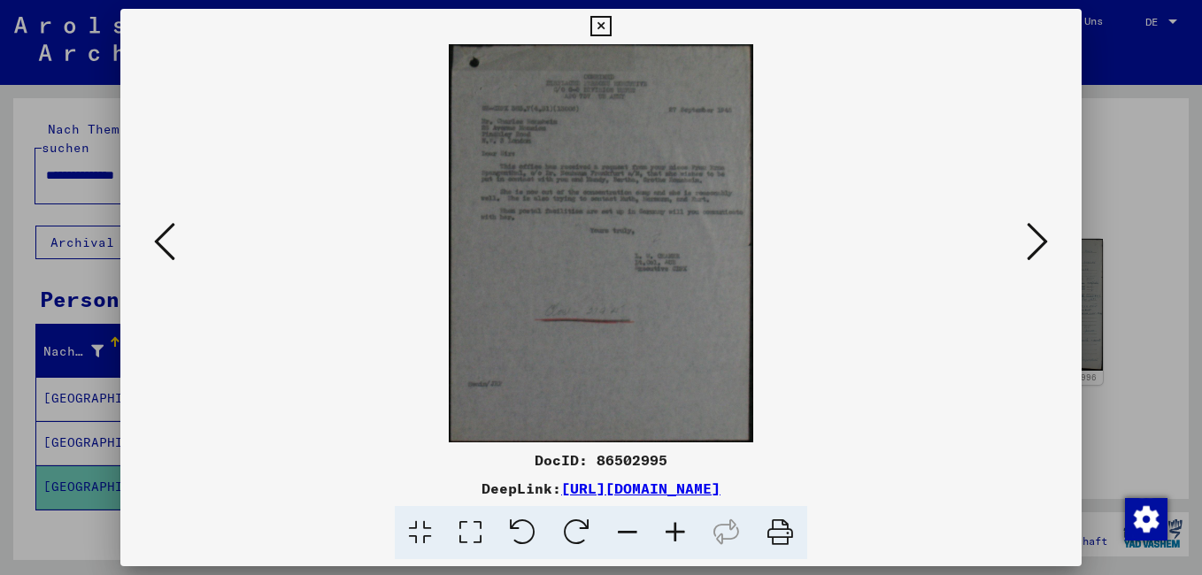
scroll to position [0, 0]
click at [666, 527] on icon at bounding box center [675, 533] width 48 height 54
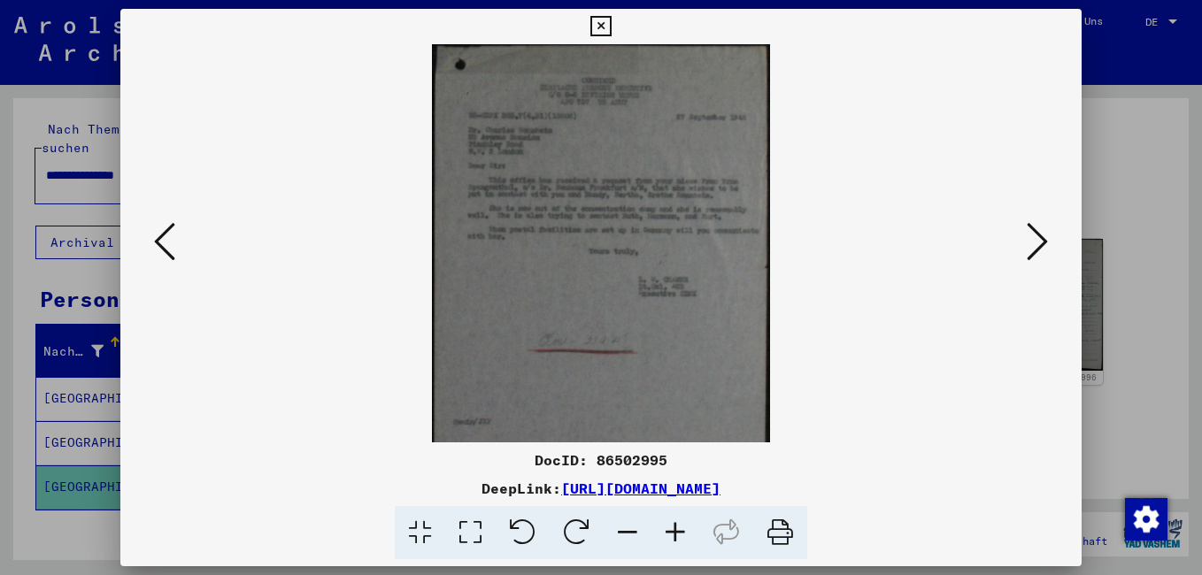
click at [666, 527] on icon at bounding box center [675, 533] width 48 height 54
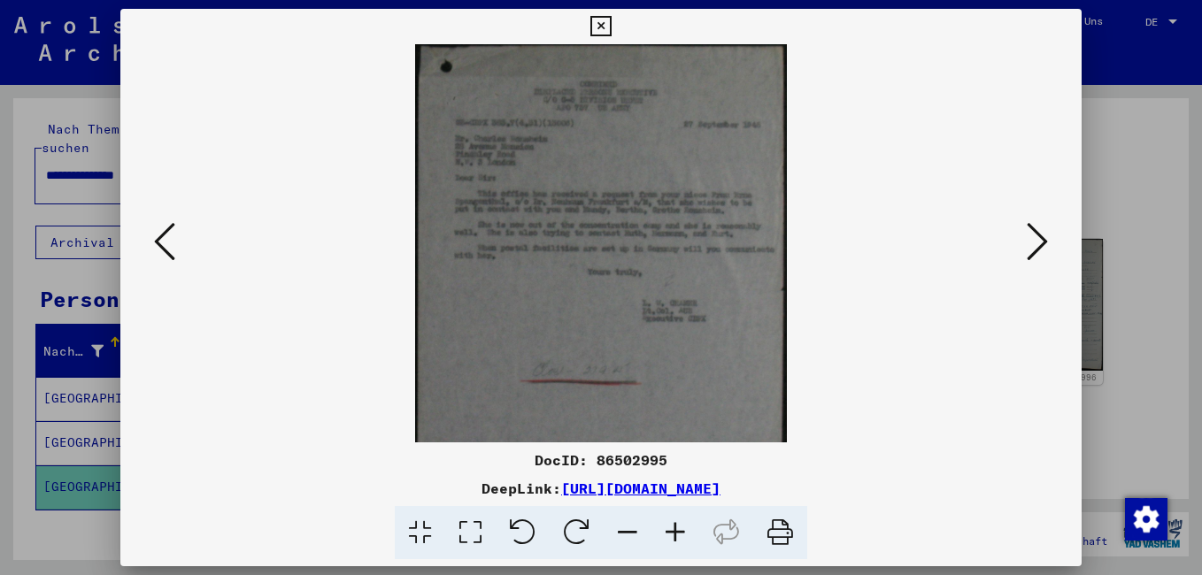
click at [666, 527] on icon at bounding box center [675, 533] width 48 height 54
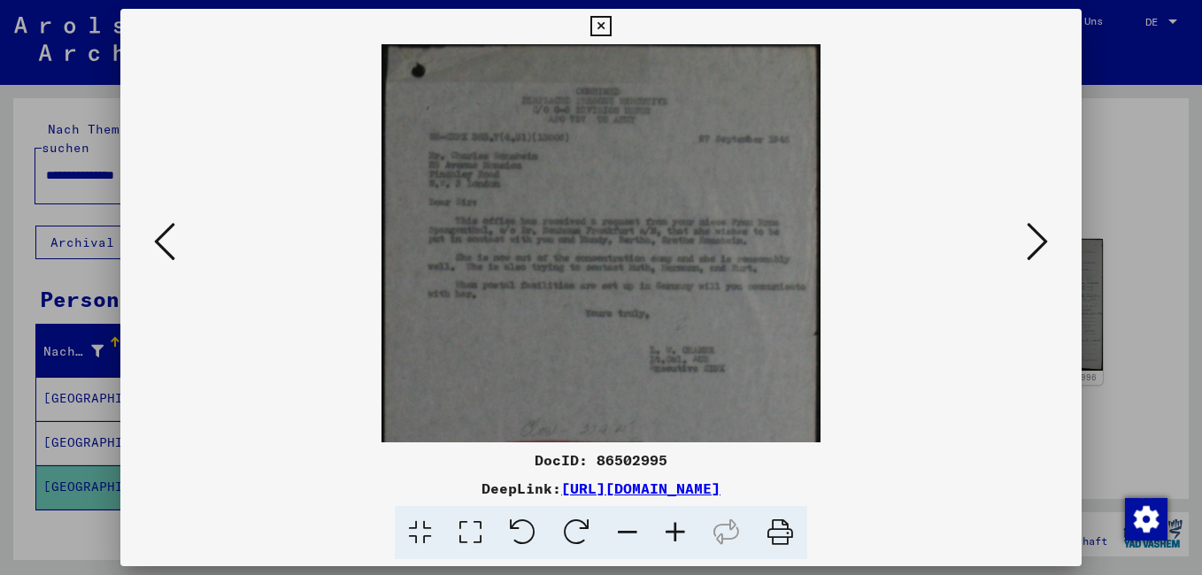
click at [666, 527] on icon at bounding box center [675, 533] width 48 height 54
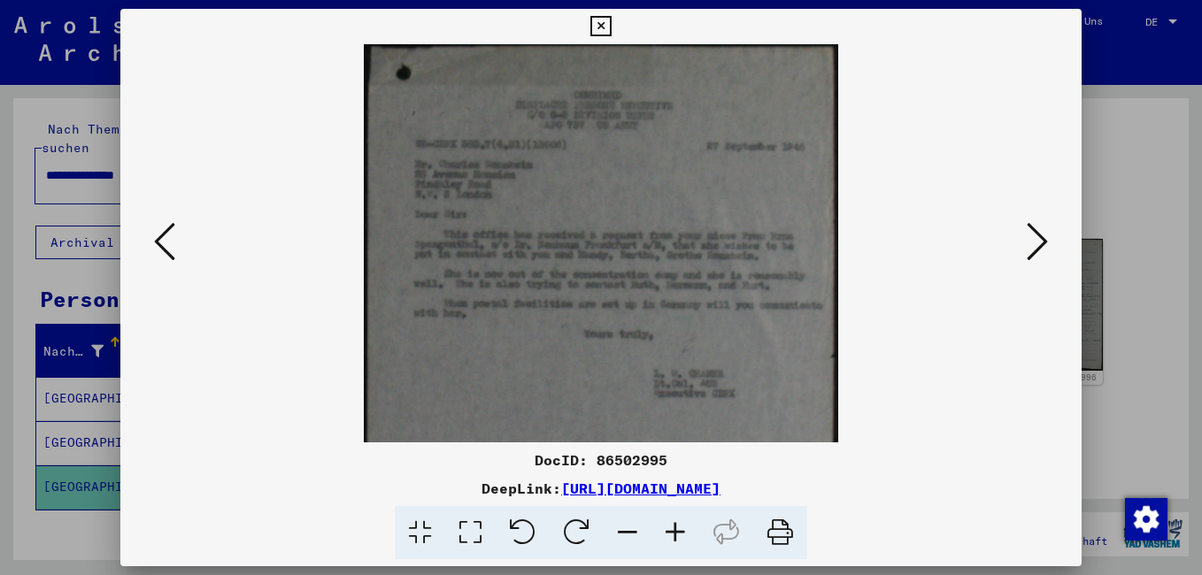
click at [1033, 252] on icon at bounding box center [1037, 241] width 21 height 42
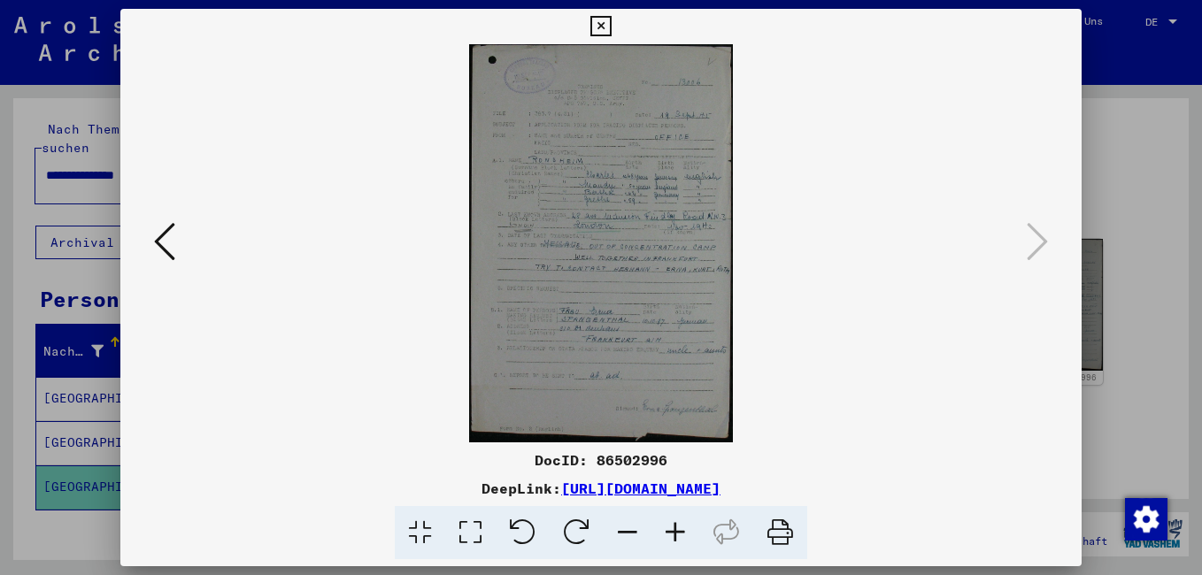
click at [677, 531] on icon at bounding box center [675, 533] width 48 height 54
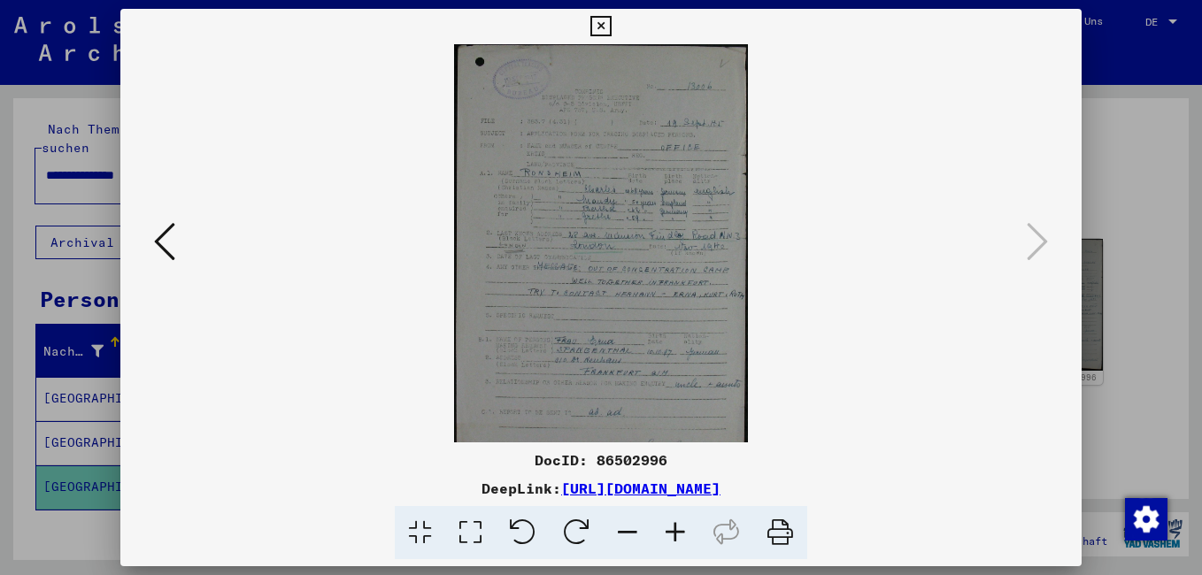
click at [677, 531] on icon at bounding box center [675, 533] width 48 height 54
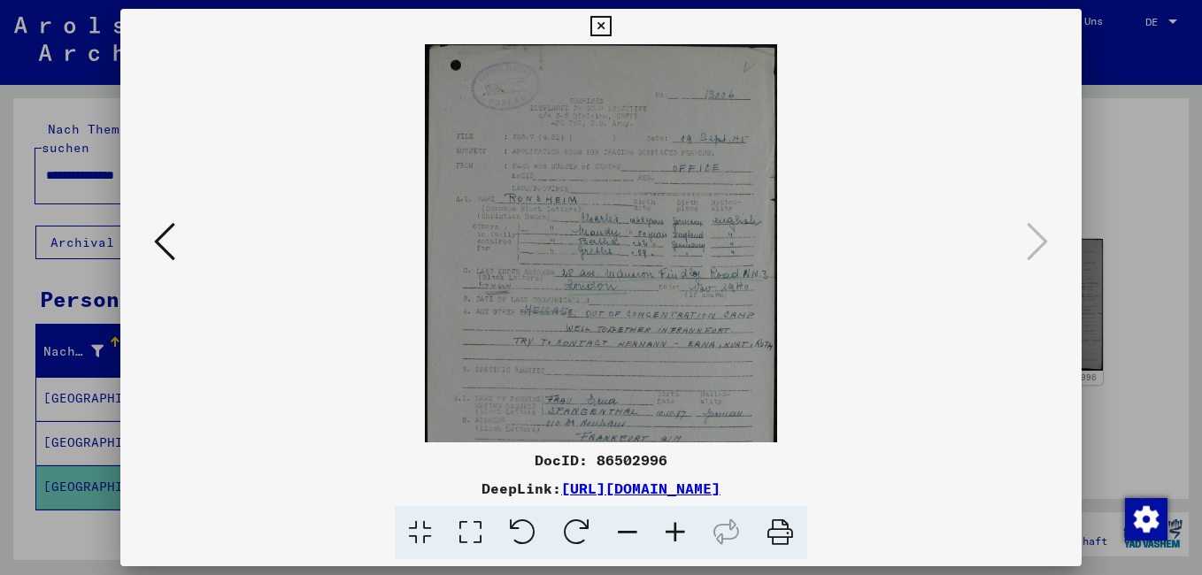
click at [677, 531] on icon at bounding box center [675, 533] width 48 height 54
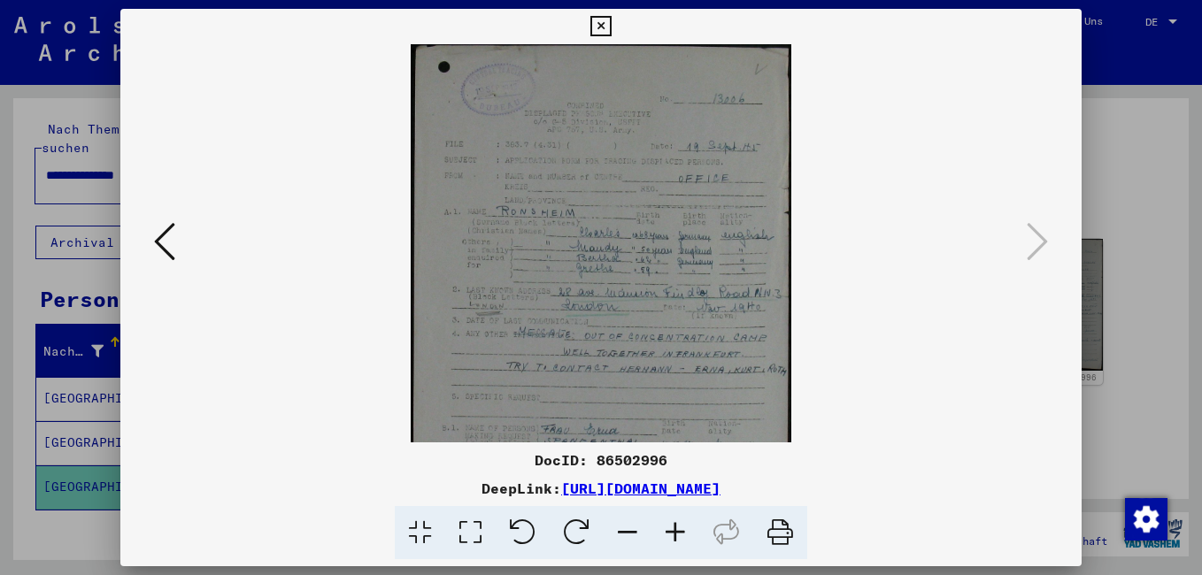
click at [677, 531] on icon at bounding box center [675, 533] width 48 height 54
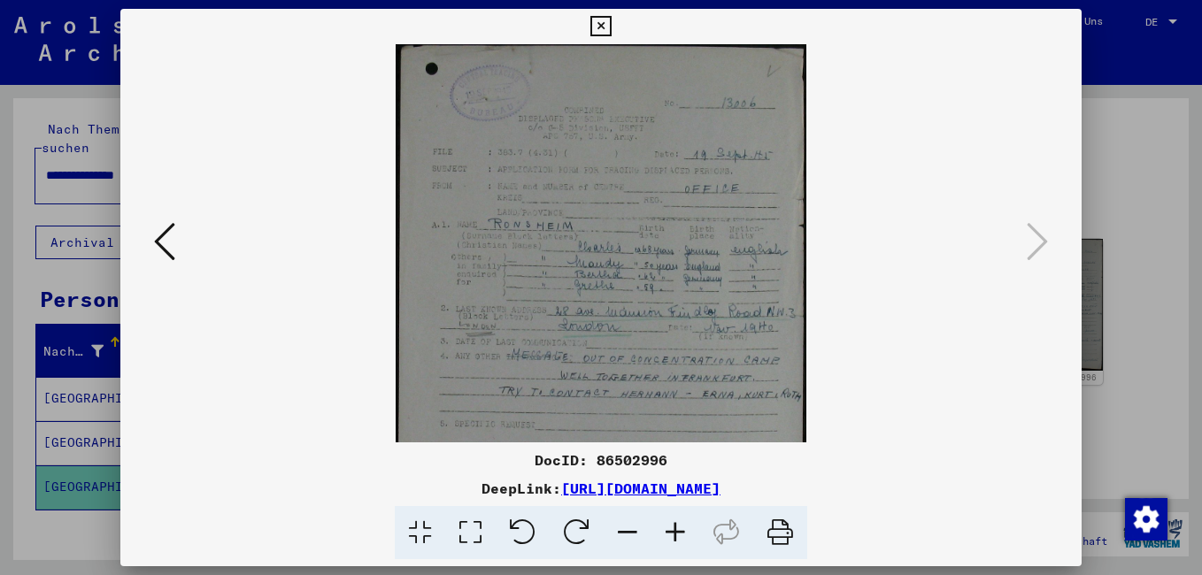
click at [677, 531] on icon at bounding box center [675, 533] width 48 height 54
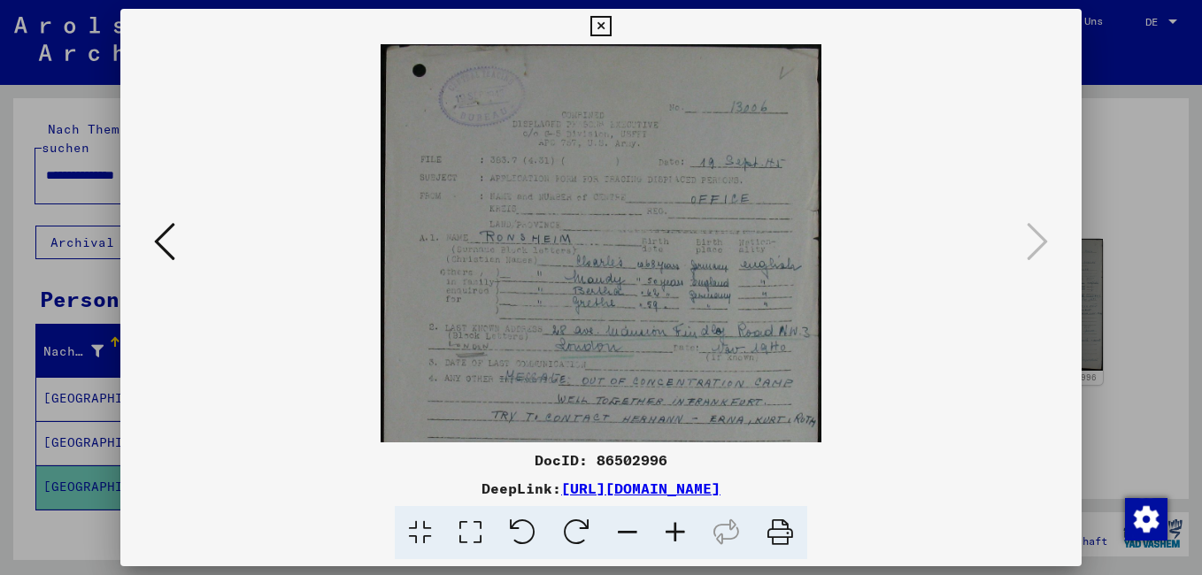
click at [677, 531] on icon at bounding box center [675, 533] width 48 height 54
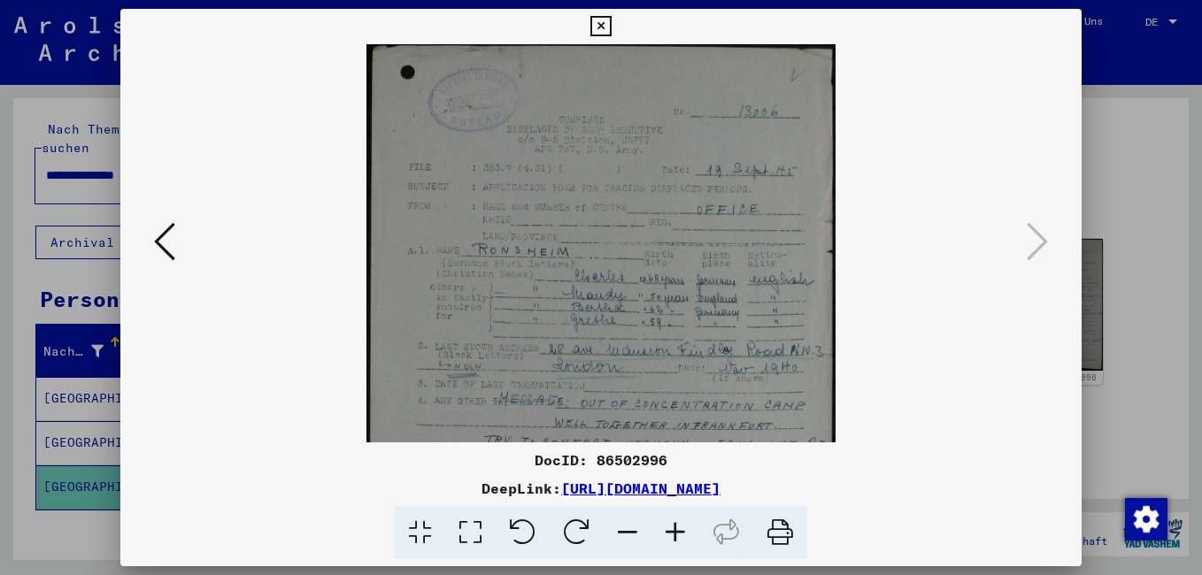
click at [677, 531] on icon at bounding box center [675, 533] width 48 height 54
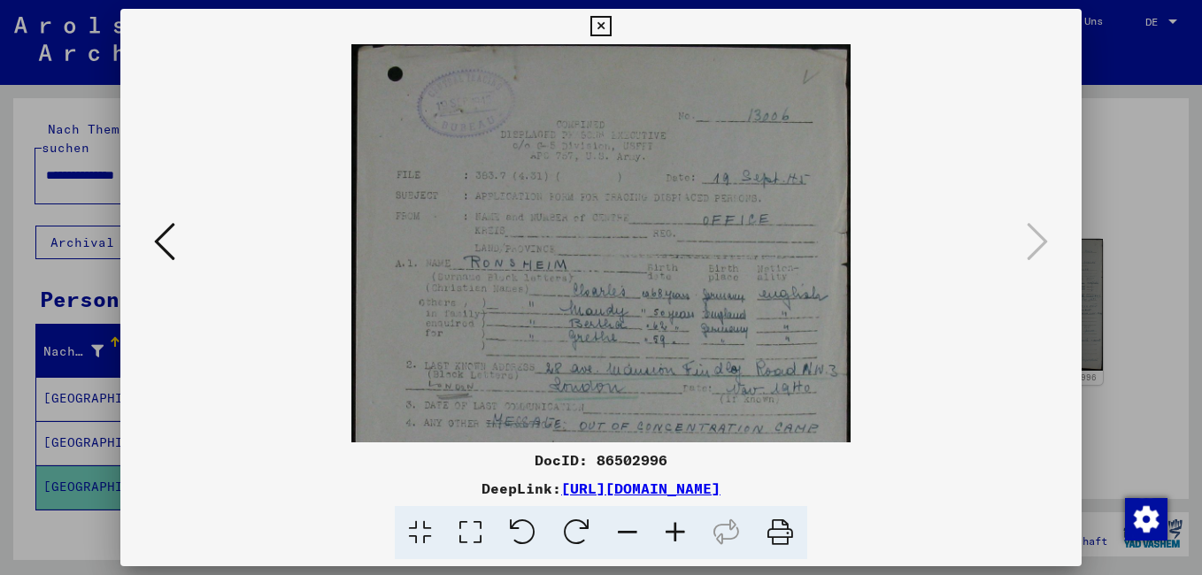
click at [677, 531] on icon at bounding box center [675, 533] width 48 height 54
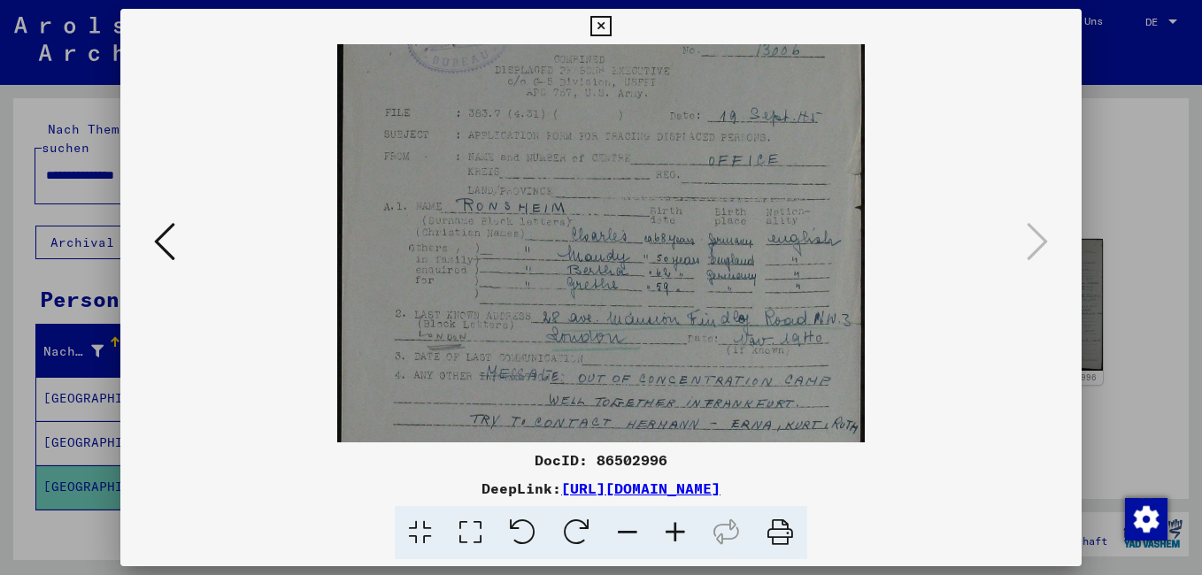
scroll to position [75, 0]
drag, startPoint x: 659, startPoint y: 397, endPoint x: 657, endPoint y: 322, distance: 75.3
click at [657, 322] on img at bounding box center [601, 367] width 528 height 796
click at [598, 21] on icon at bounding box center [600, 26] width 20 height 21
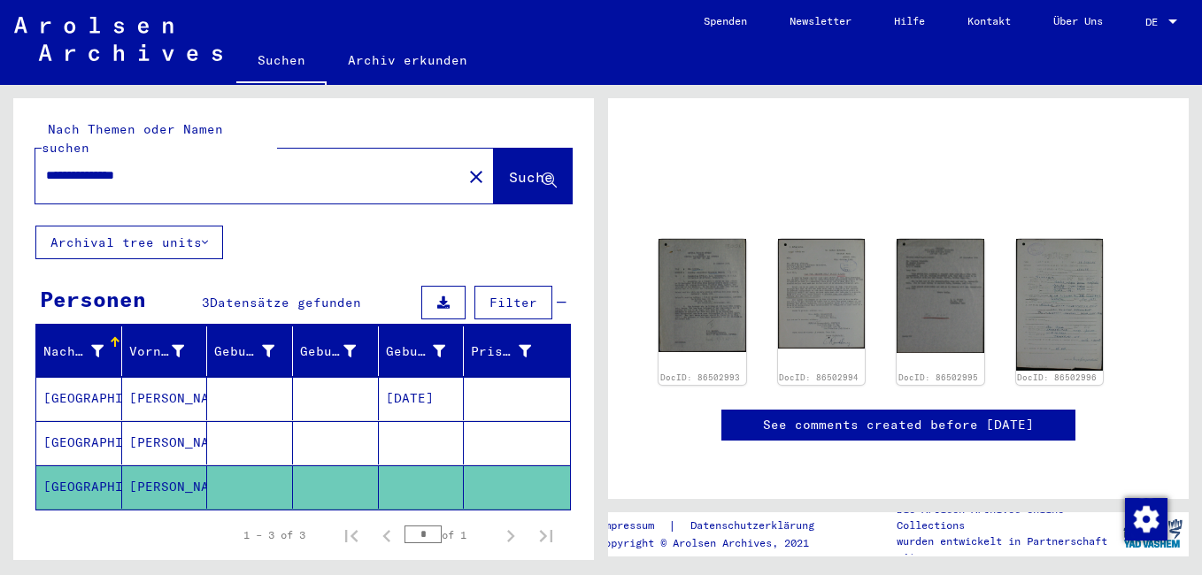
click at [93, 380] on mat-cell "[GEOGRAPHIC_DATA]" at bounding box center [79, 398] width 86 height 43
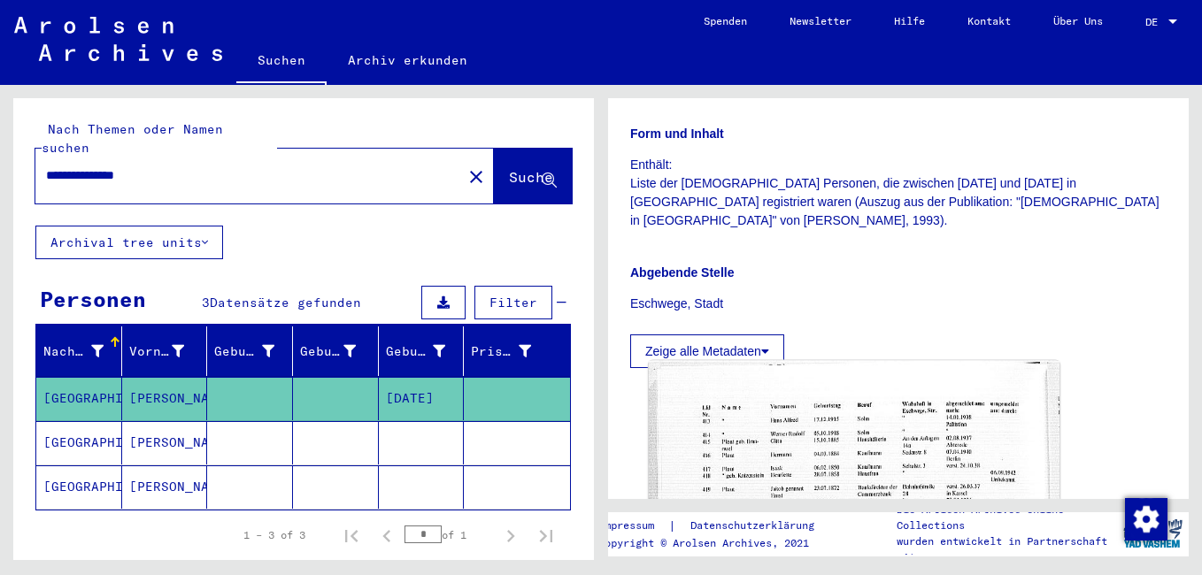
scroll to position [442, 0]
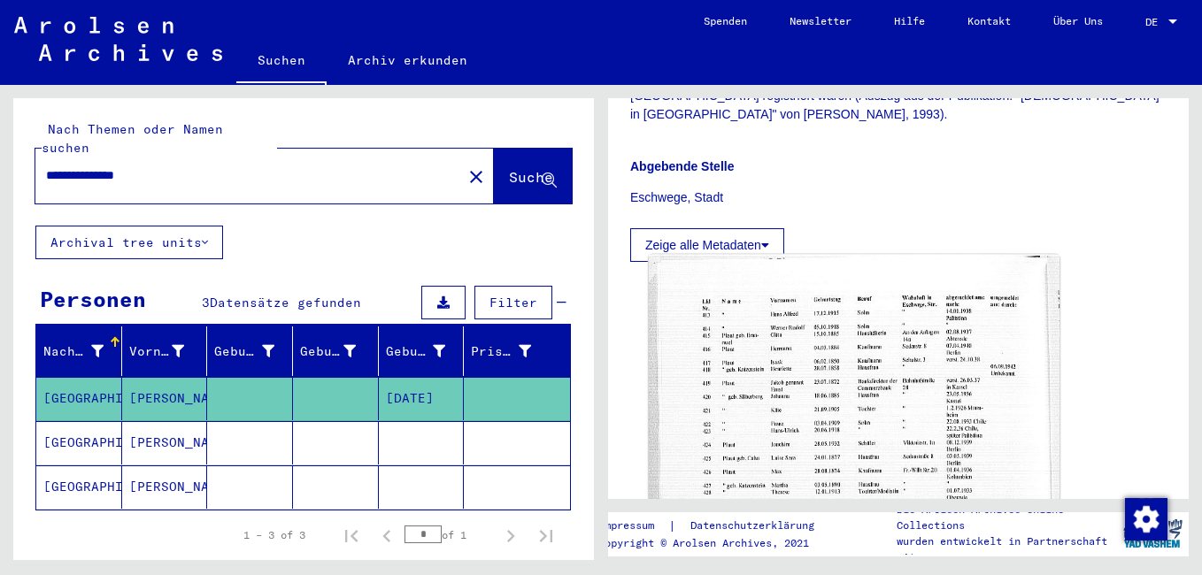
click at [812, 388] on img at bounding box center [854, 553] width 411 height 596
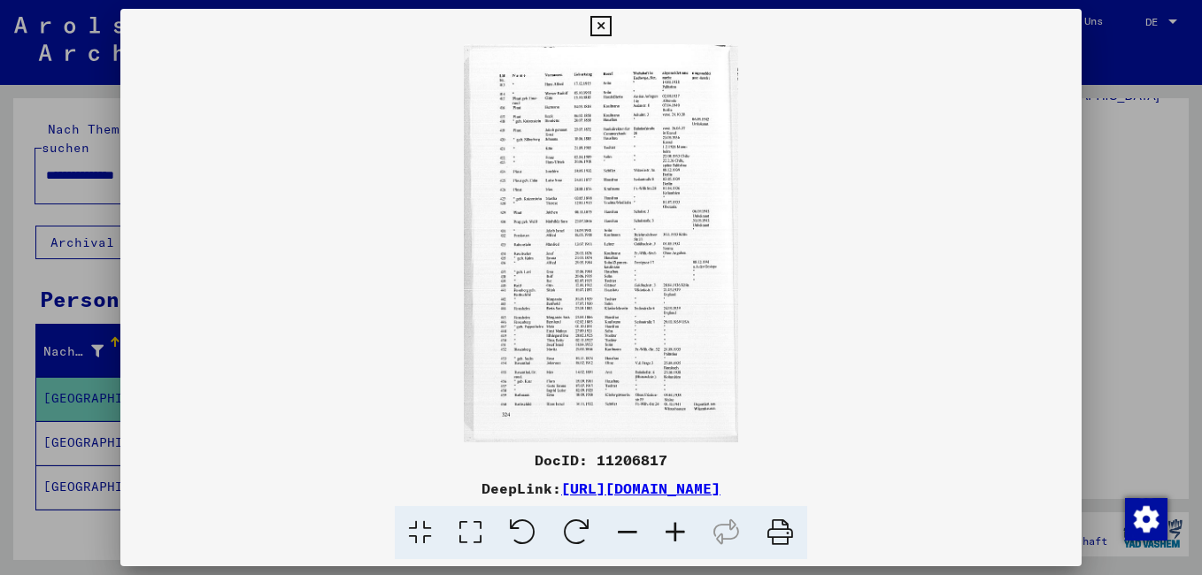
click at [673, 522] on icon at bounding box center [675, 533] width 48 height 54
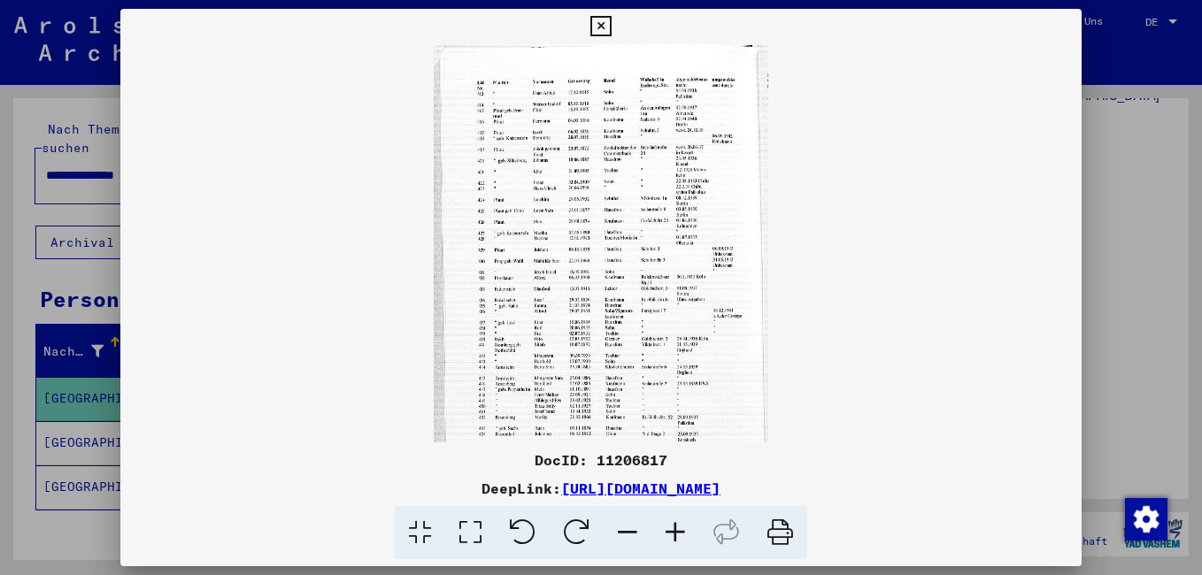
click at [673, 522] on icon at bounding box center [675, 533] width 48 height 54
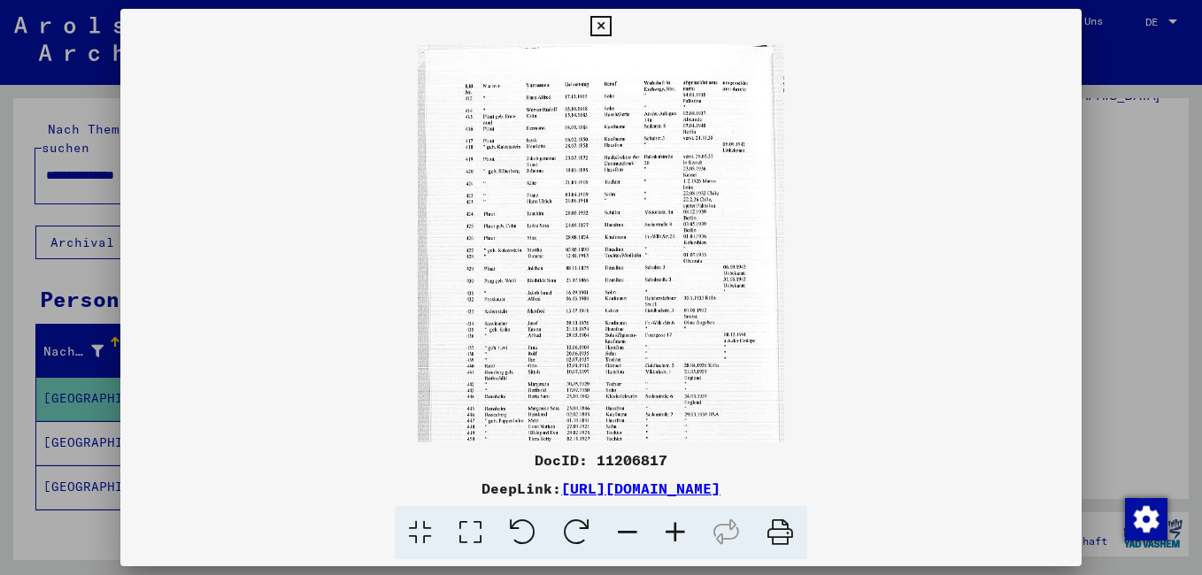
click at [673, 522] on icon at bounding box center [675, 533] width 48 height 54
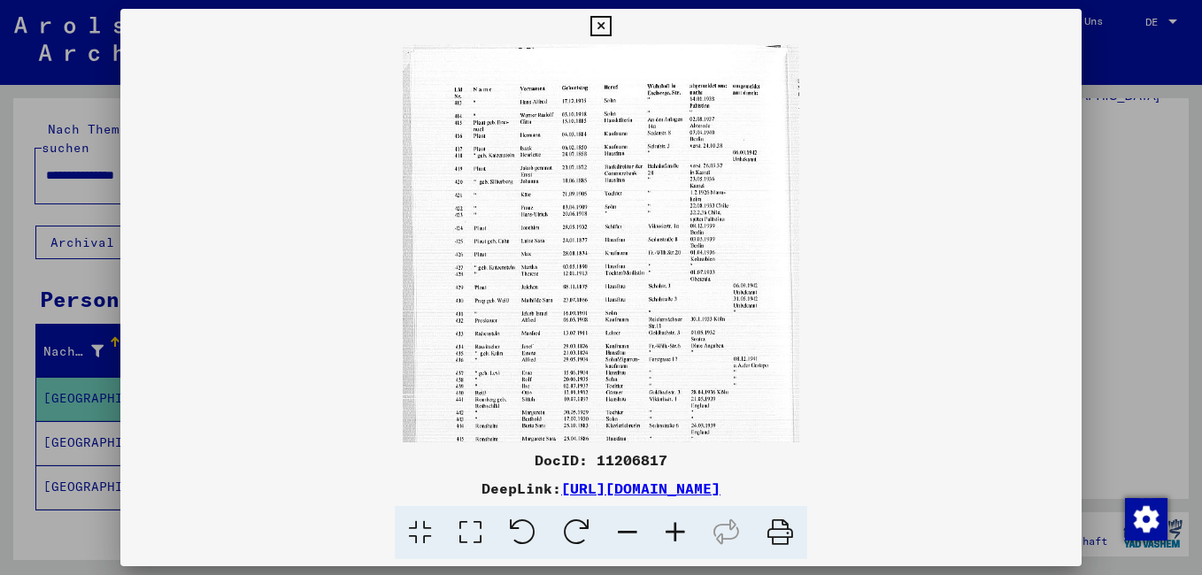
click at [673, 522] on icon at bounding box center [675, 533] width 48 height 54
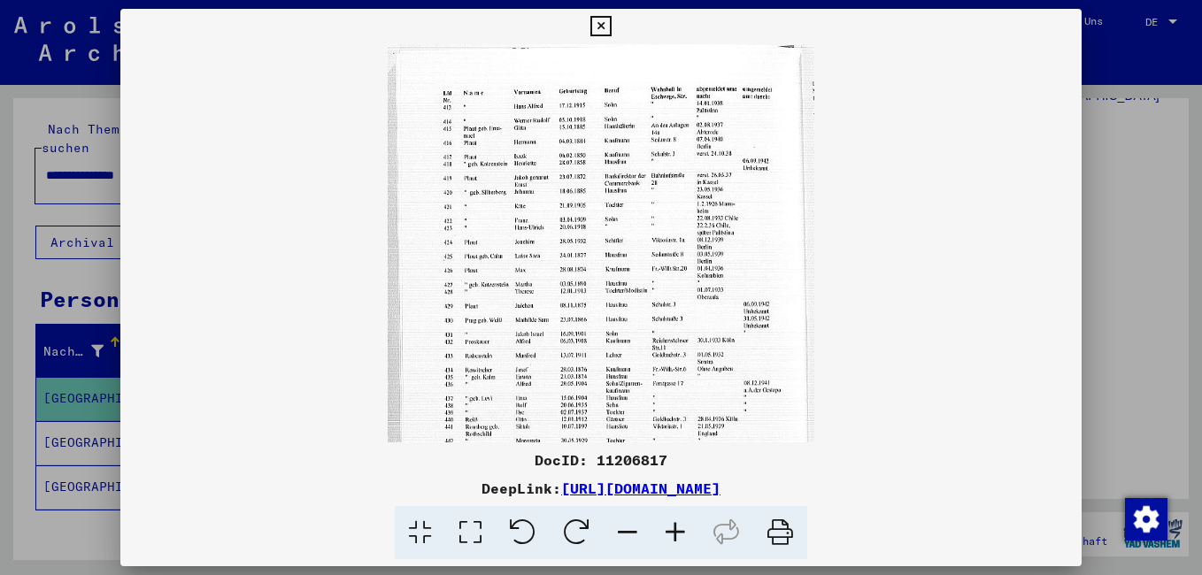
click at [673, 522] on icon at bounding box center [675, 533] width 48 height 54
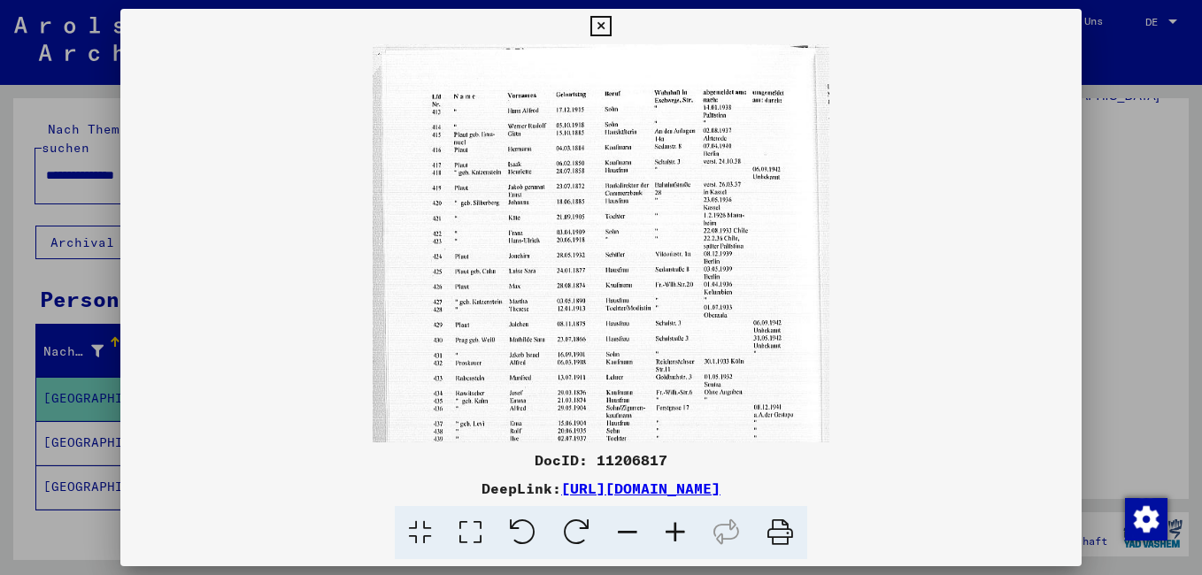
click at [673, 522] on icon at bounding box center [675, 533] width 48 height 54
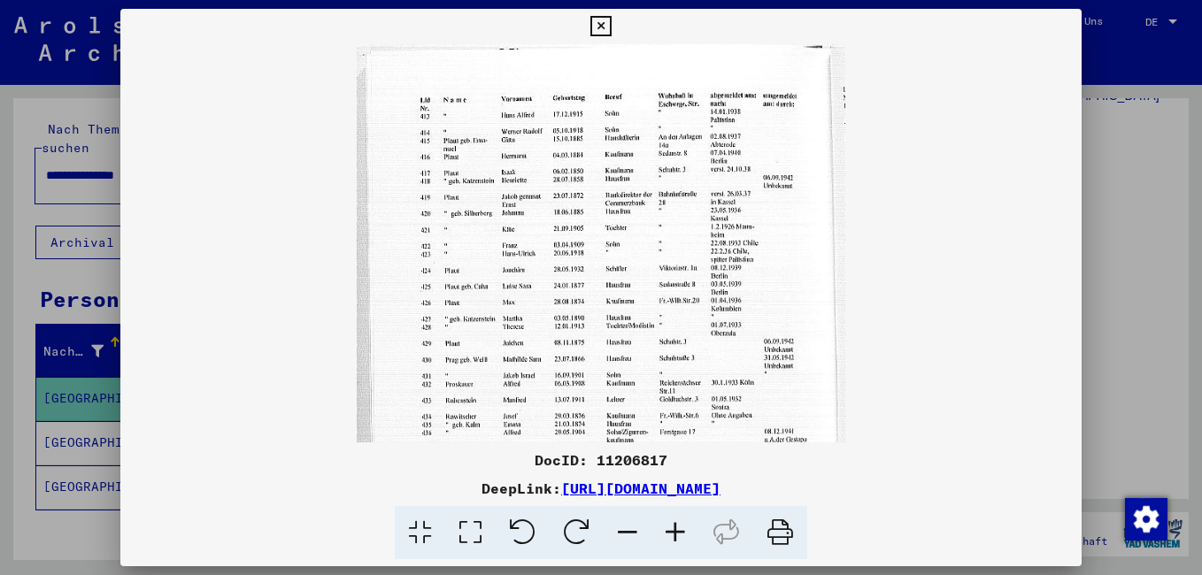
click at [673, 522] on icon at bounding box center [675, 533] width 48 height 54
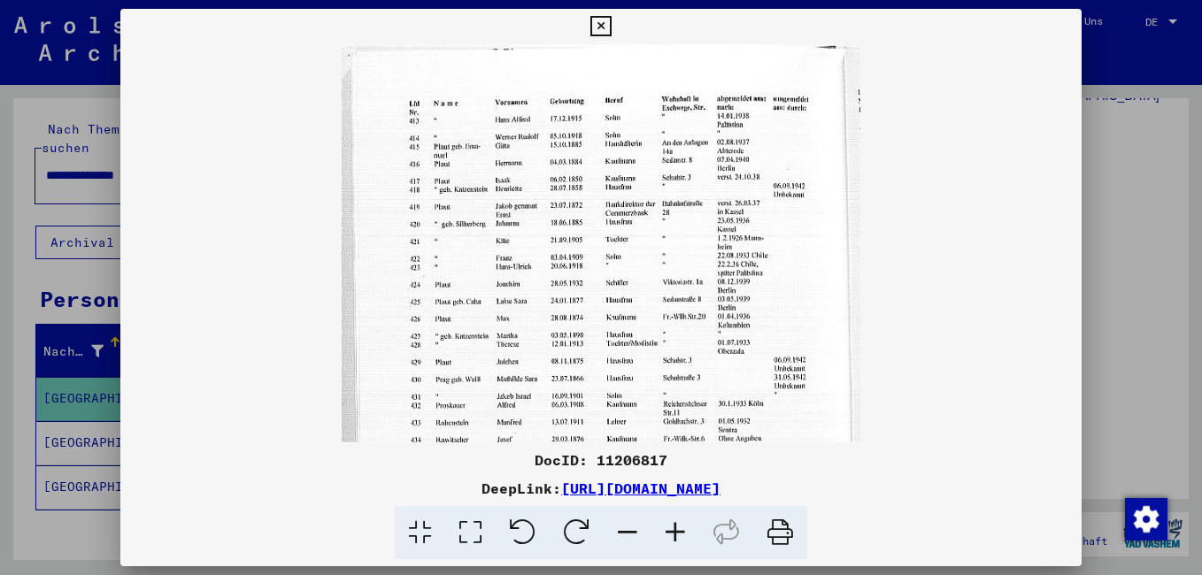
click at [673, 522] on icon at bounding box center [675, 533] width 48 height 54
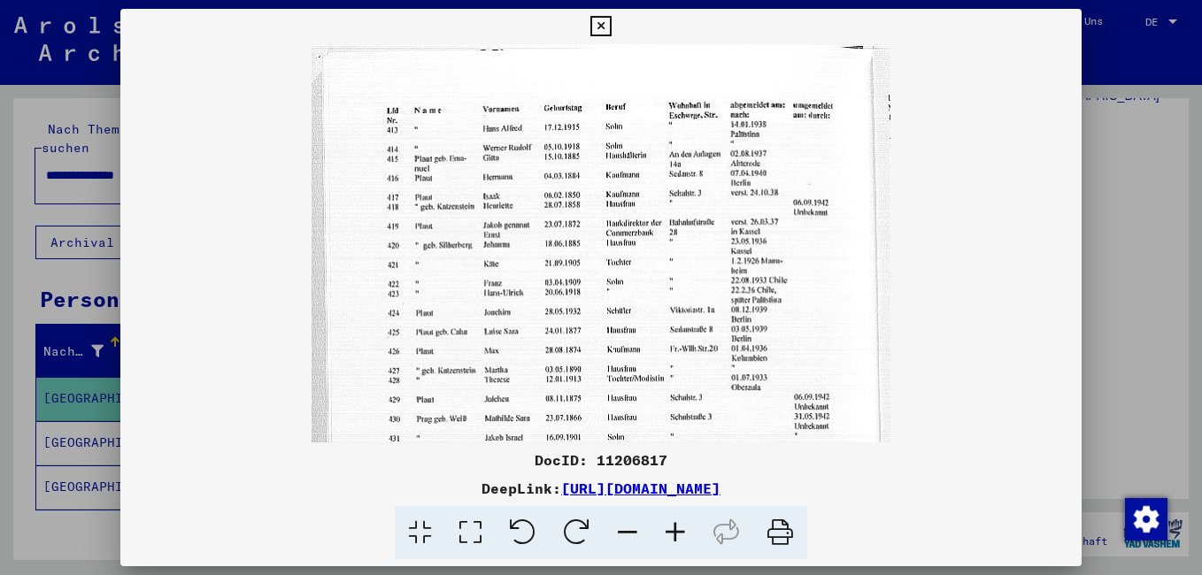
click at [673, 522] on icon at bounding box center [675, 533] width 48 height 54
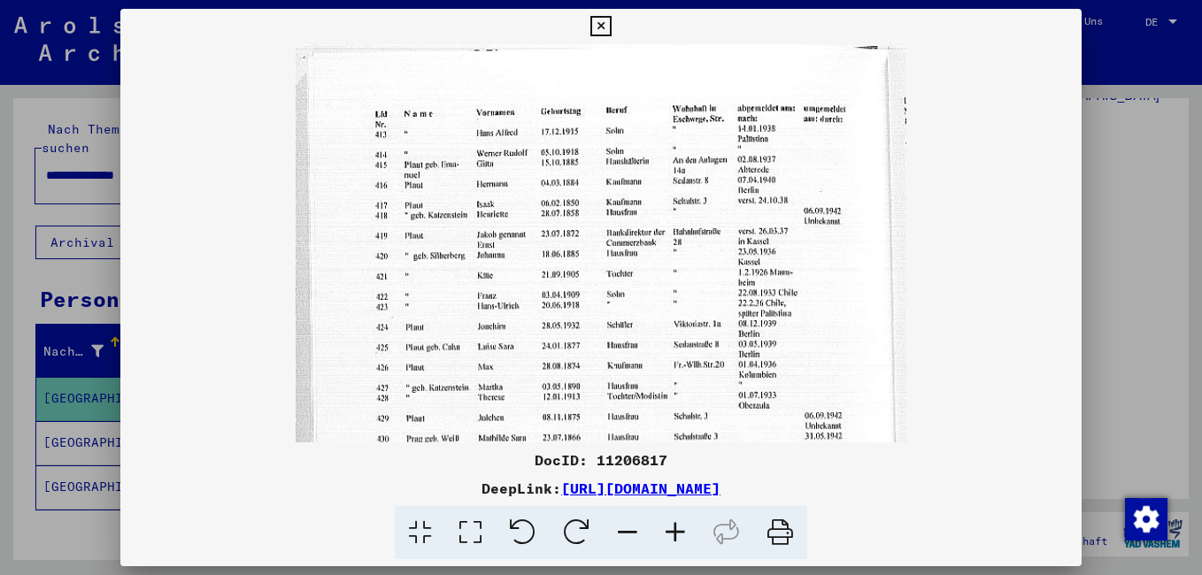
click at [673, 522] on icon at bounding box center [675, 533] width 48 height 54
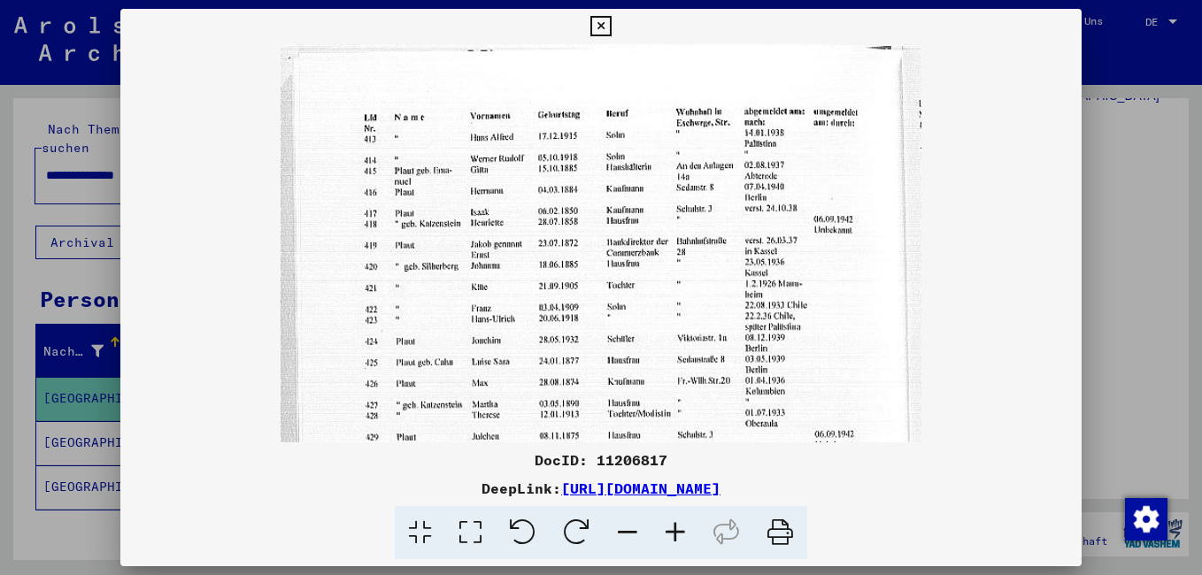
click at [673, 522] on icon at bounding box center [675, 533] width 48 height 54
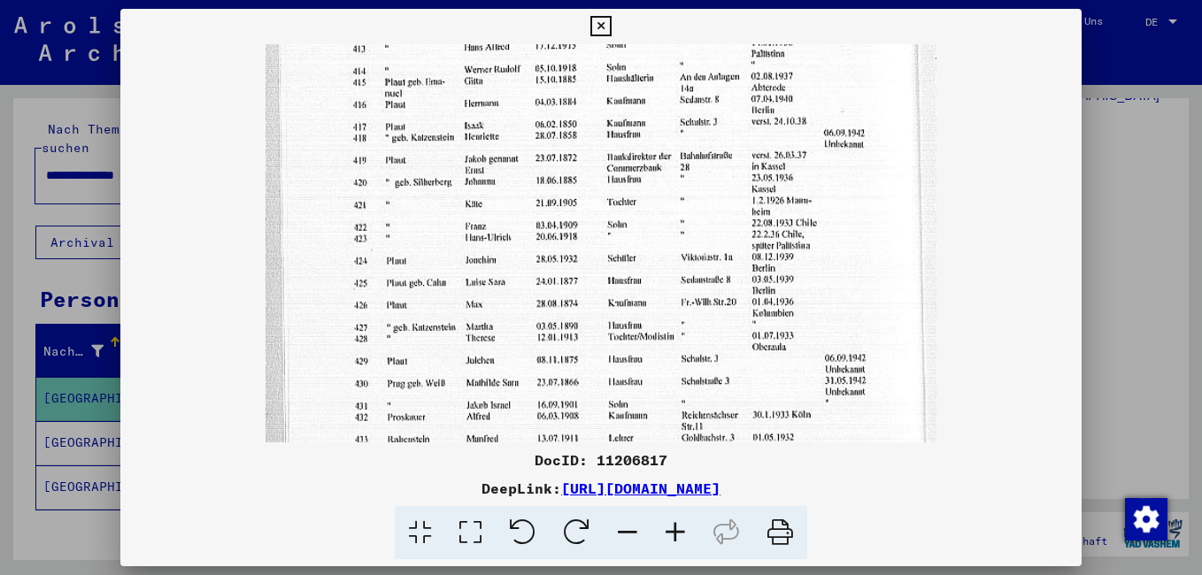
drag, startPoint x: 542, startPoint y: 354, endPoint x: 555, endPoint y: 261, distance: 93.9
click at [555, 259] on img at bounding box center [600, 436] width 671 height 973
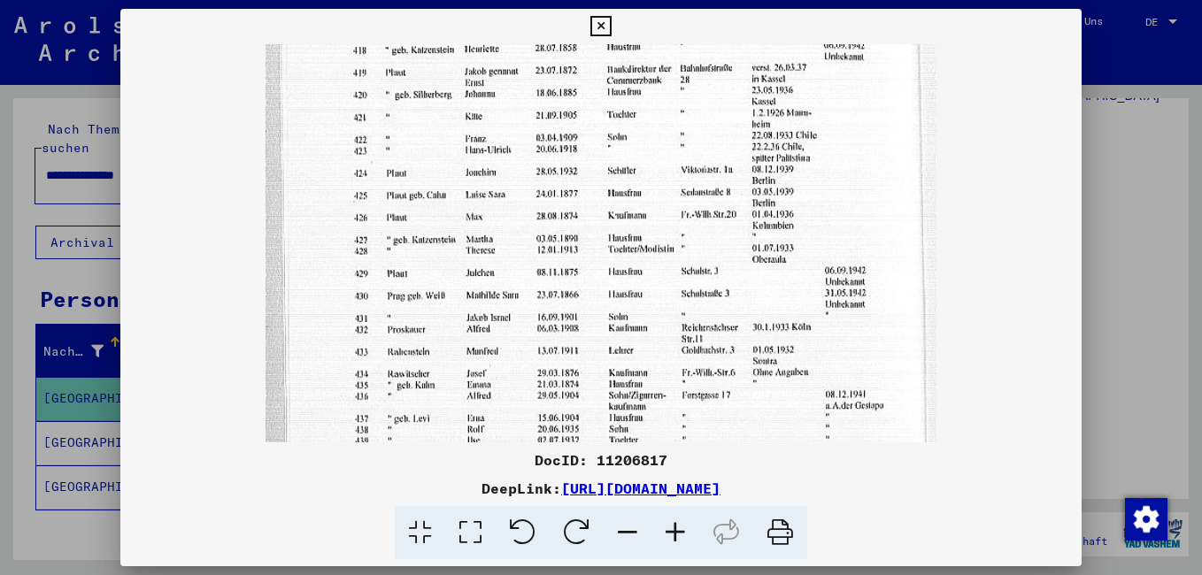
drag, startPoint x: 571, startPoint y: 375, endPoint x: 582, endPoint y: 219, distance: 157.1
click at [582, 226] on img at bounding box center [600, 348] width 671 height 973
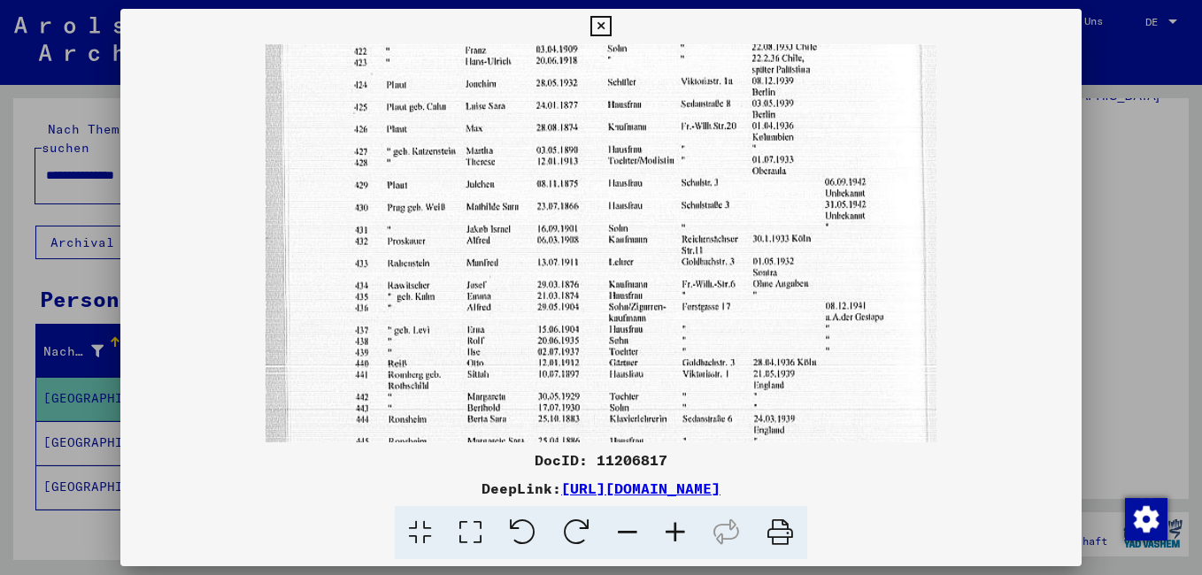
drag, startPoint x: 581, startPoint y: 311, endPoint x: 588, endPoint y: 230, distance: 81.7
click at [588, 237] on img at bounding box center [600, 259] width 671 height 973
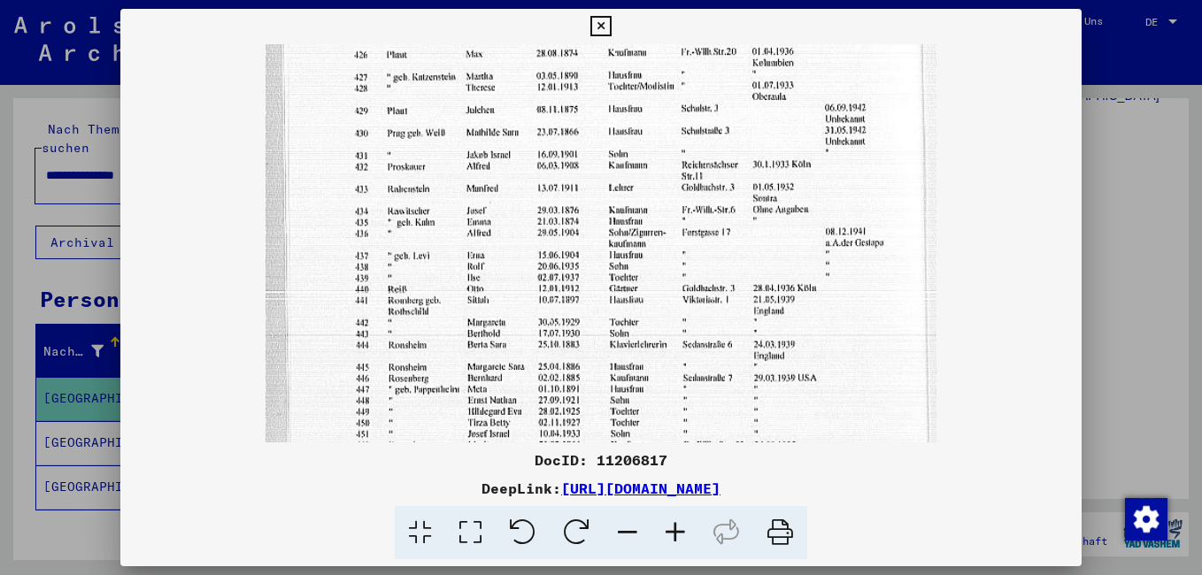
drag, startPoint x: 587, startPoint y: 361, endPoint x: 590, endPoint y: 278, distance: 83.3
click at [590, 288] on img at bounding box center [600, 185] width 671 height 973
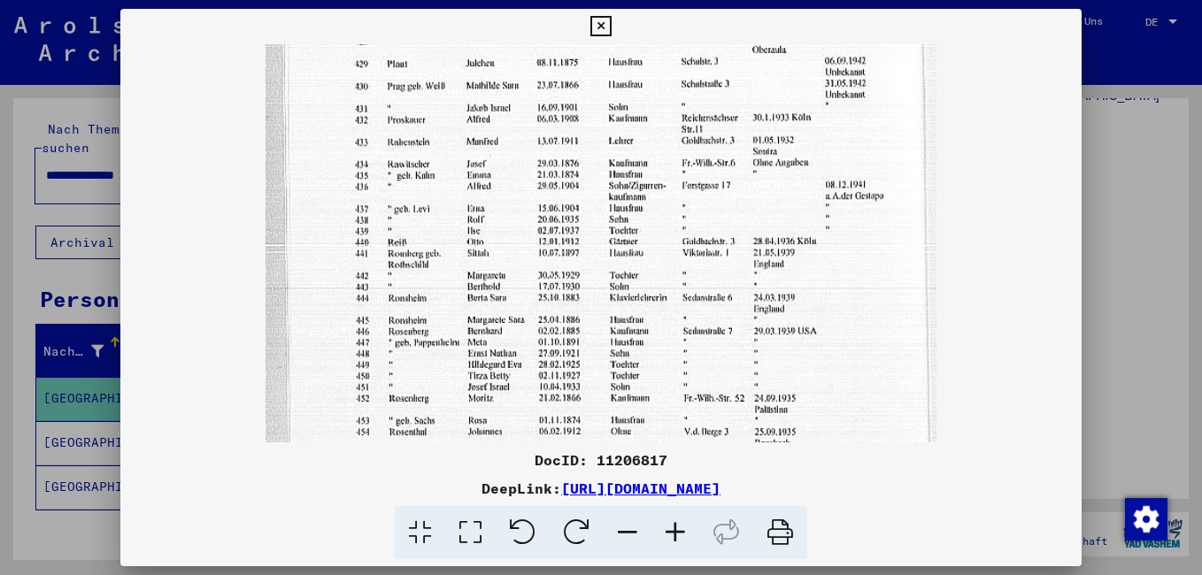
click at [605, 25] on icon at bounding box center [600, 26] width 20 height 21
